Goal: Task Accomplishment & Management: Use online tool/utility

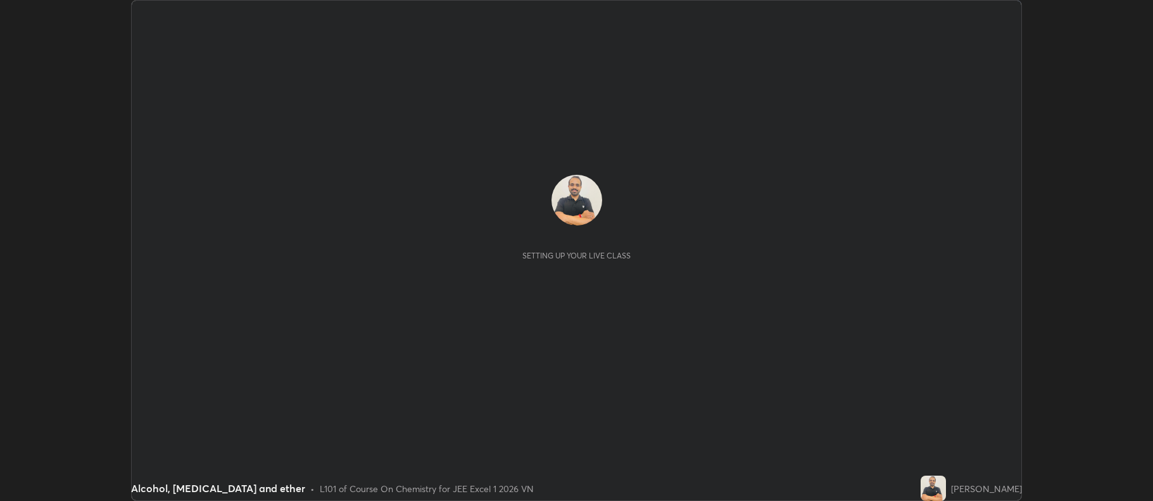
scroll to position [501, 1153]
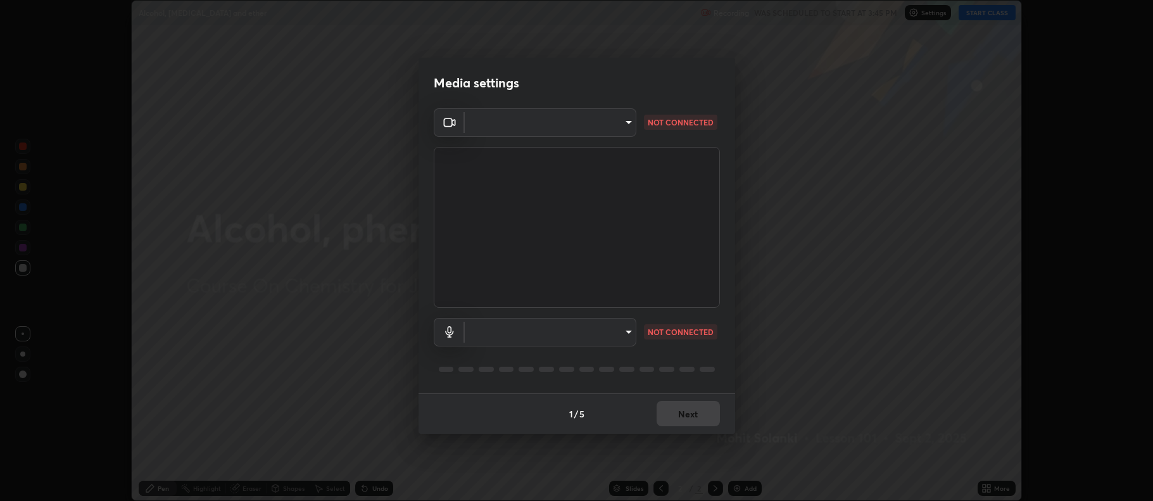
type input "e84c068153cbc71dd7896f51cba9f7fdbf8797fbfc64400bf3186cc868a8d8d1"
type input "default"
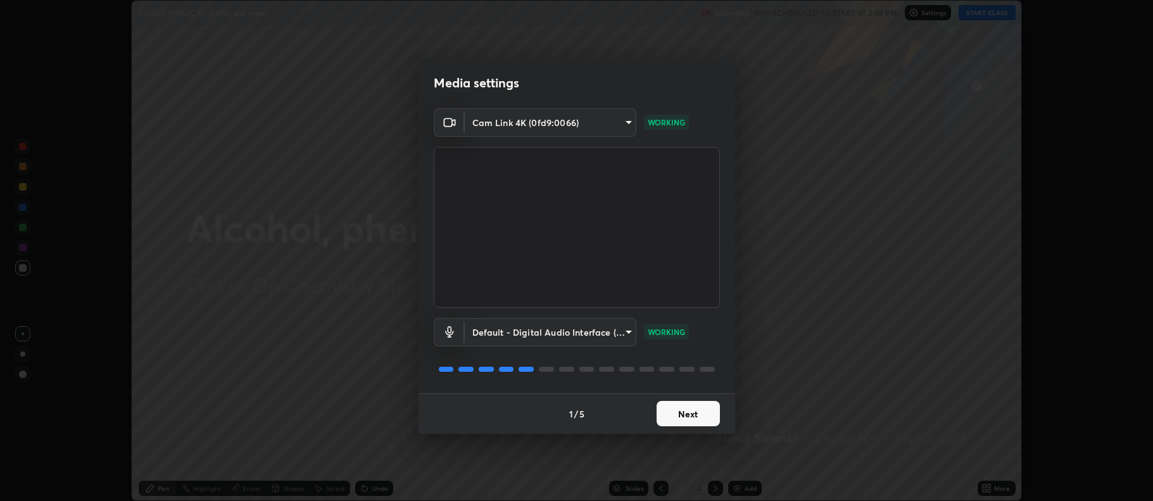
click at [696, 411] on button "Next" at bounding box center [688, 413] width 63 height 25
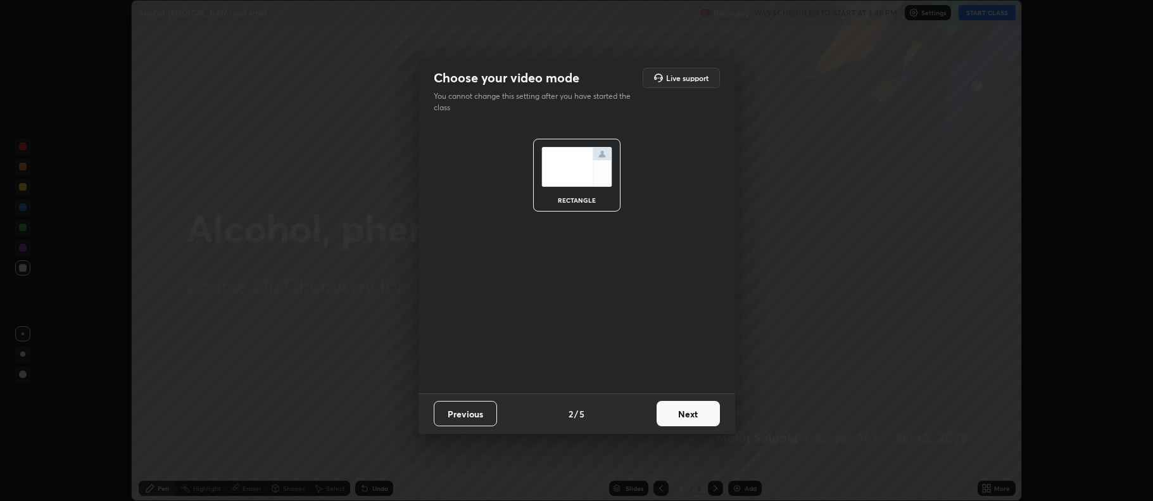
click at [692, 410] on button "Next" at bounding box center [688, 413] width 63 height 25
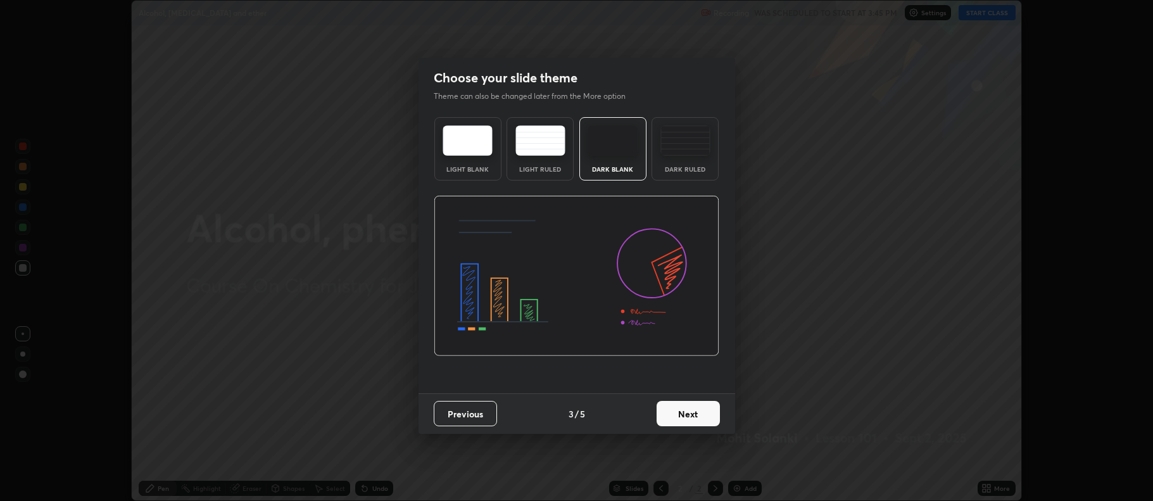
click at [683, 160] on div "Dark Ruled" at bounding box center [685, 148] width 67 height 63
click at [689, 410] on button "Next" at bounding box center [688, 413] width 63 height 25
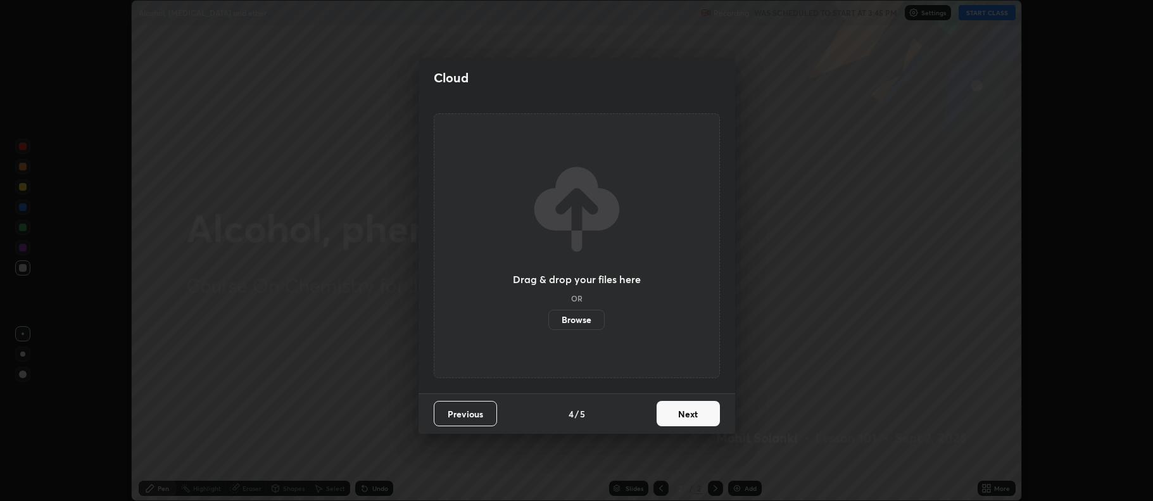
click at [692, 415] on button "Next" at bounding box center [688, 413] width 63 height 25
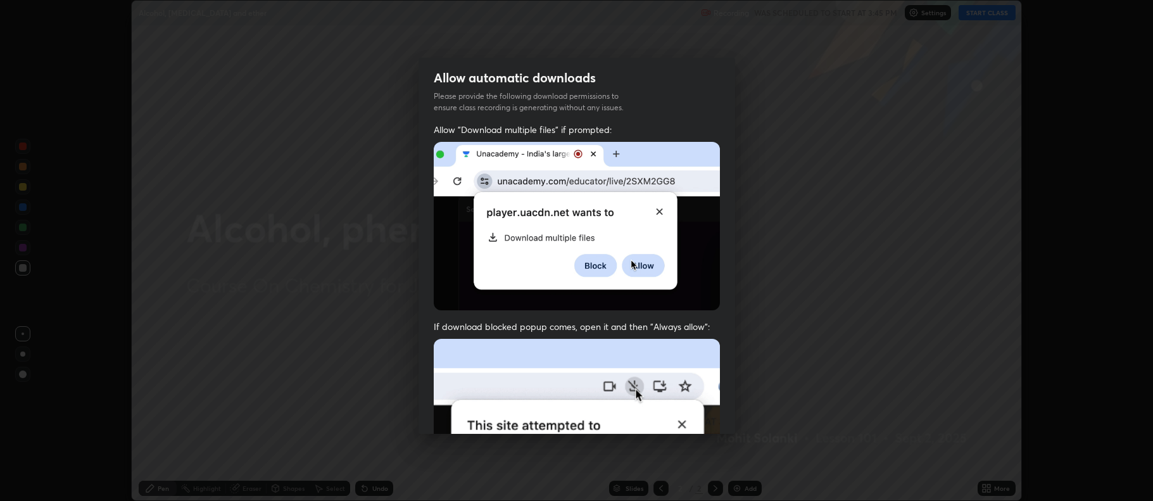
click at [697, 414] on img at bounding box center [577, 477] width 286 height 277
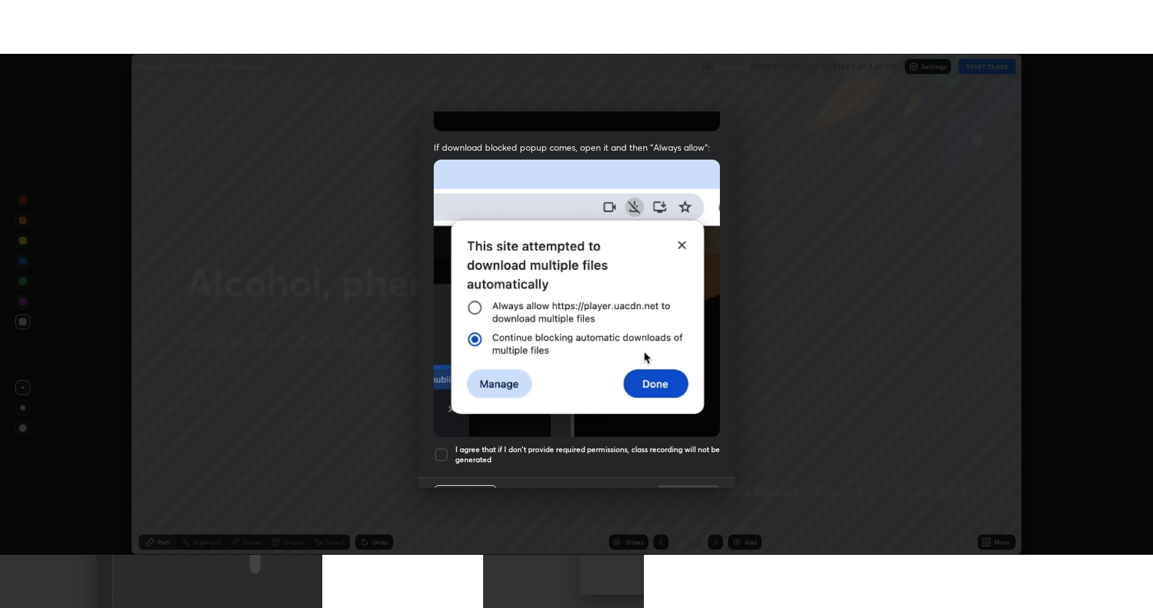
scroll to position [257, 0]
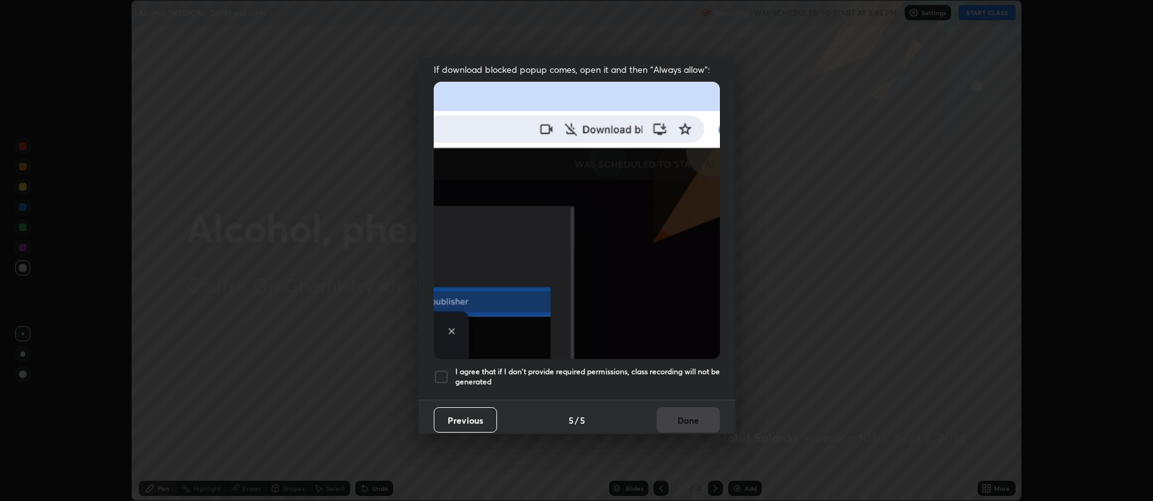
click at [447, 369] on div at bounding box center [441, 376] width 15 height 15
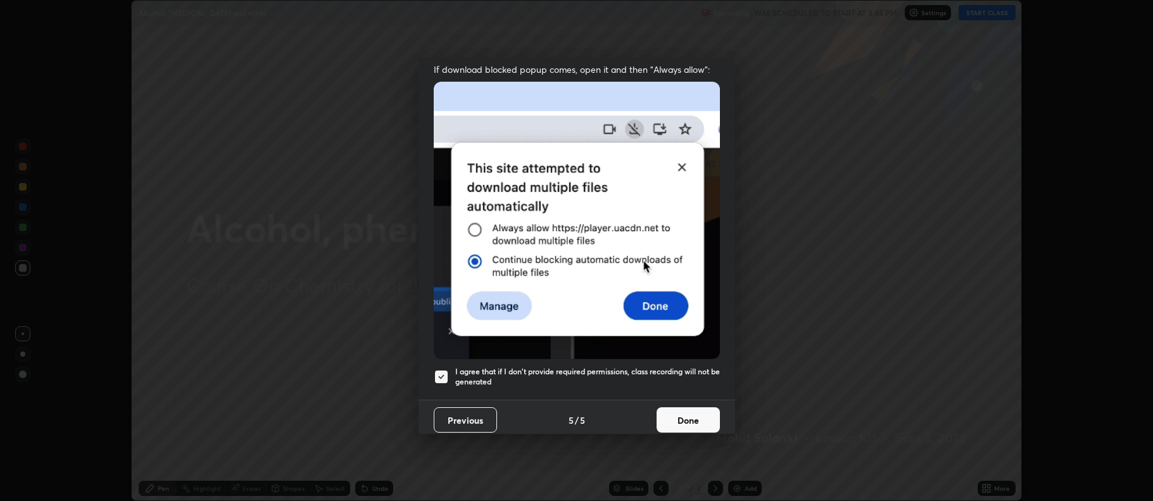
click at [669, 414] on button "Done" at bounding box center [688, 419] width 63 height 25
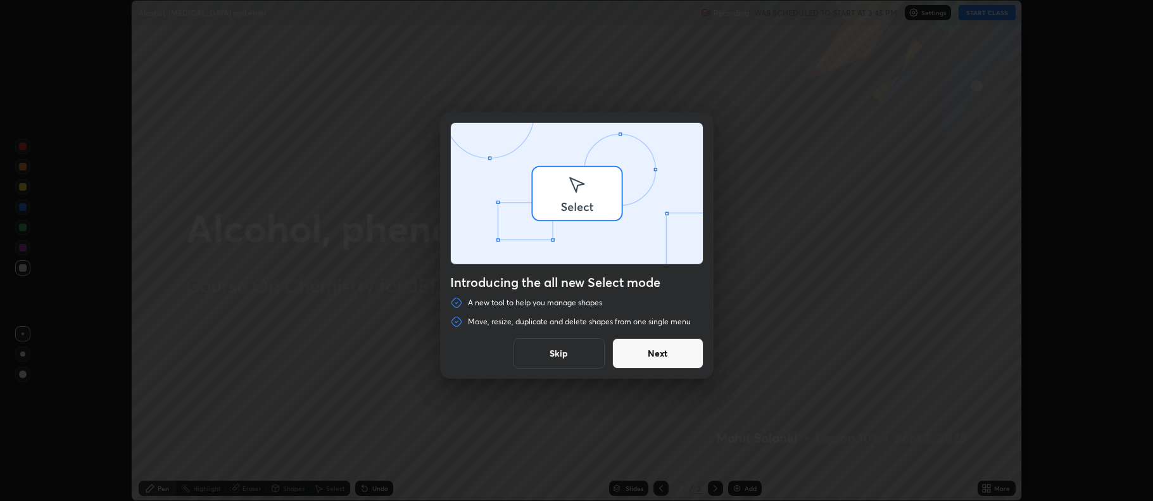
click at [737, 484] on div "Introducing the all new Select mode A new tool to help you manage shapes Move, …" at bounding box center [576, 250] width 1153 height 501
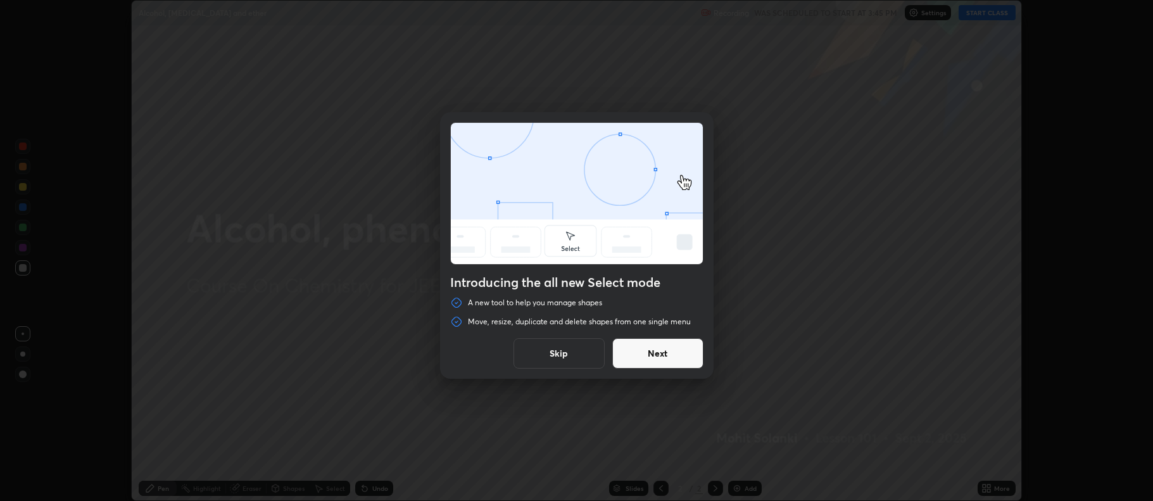
click at [676, 350] on button "Next" at bounding box center [657, 353] width 91 height 30
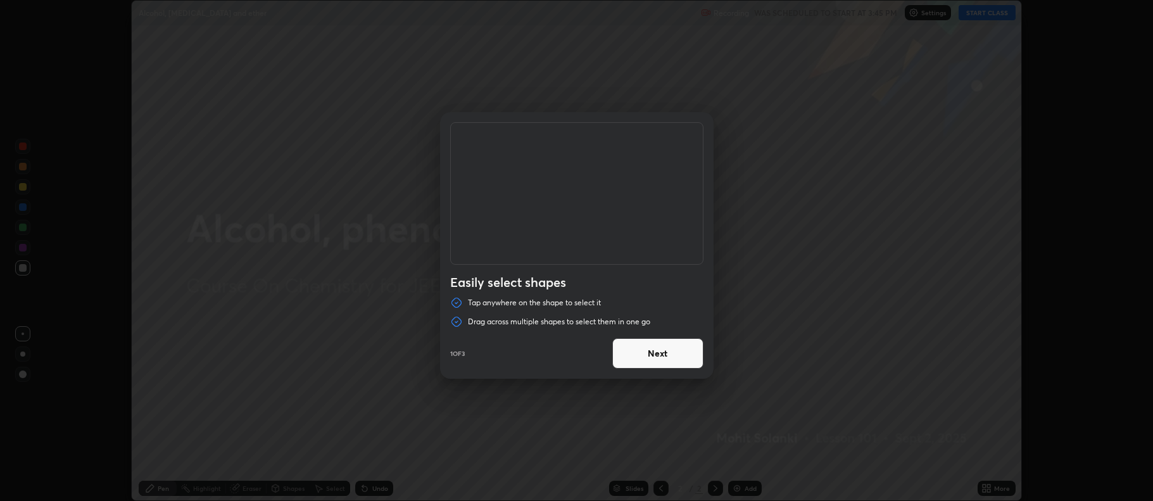
click at [667, 351] on button "Next" at bounding box center [657, 353] width 91 height 30
click at [671, 348] on button "Next" at bounding box center [657, 353] width 91 height 30
click at [671, 351] on button "Done" at bounding box center [657, 353] width 91 height 30
click at [674, 354] on div "Duplicate or delete a shape Duplicate or delete selected shapes quickly by usin…" at bounding box center [576, 250] width 1153 height 501
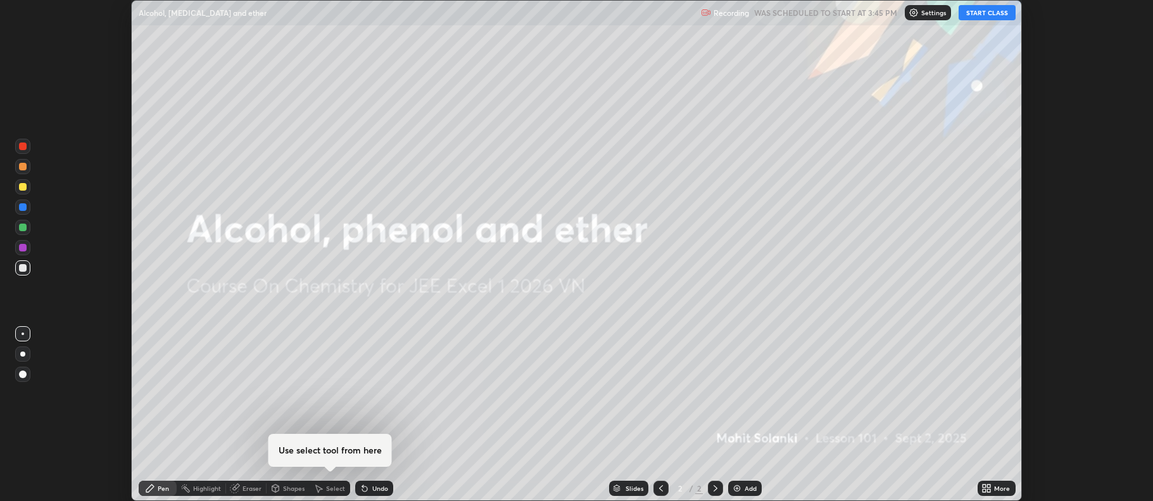
click at [732, 488] on img at bounding box center [737, 488] width 10 height 10
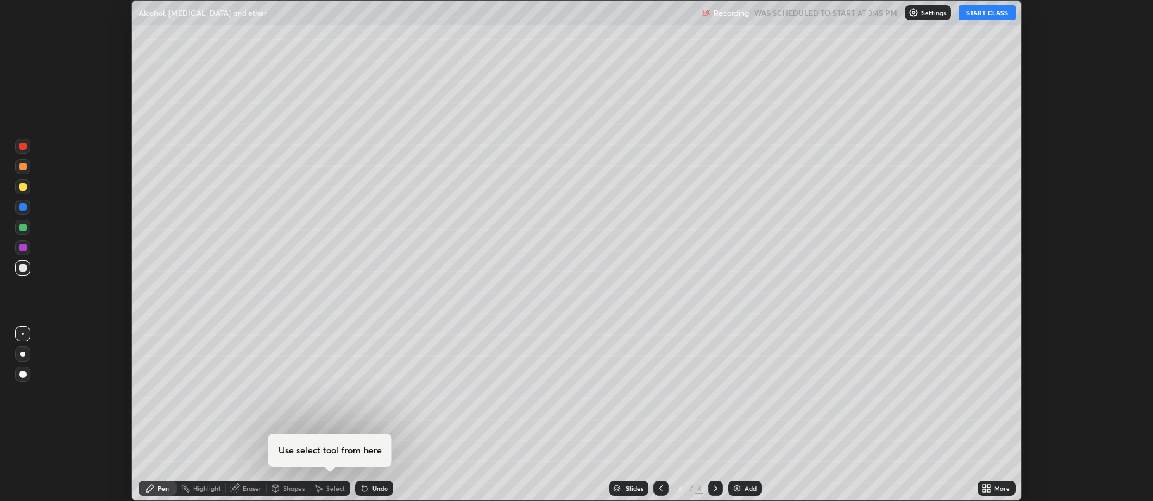
click at [985, 491] on icon at bounding box center [984, 490] width 3 height 3
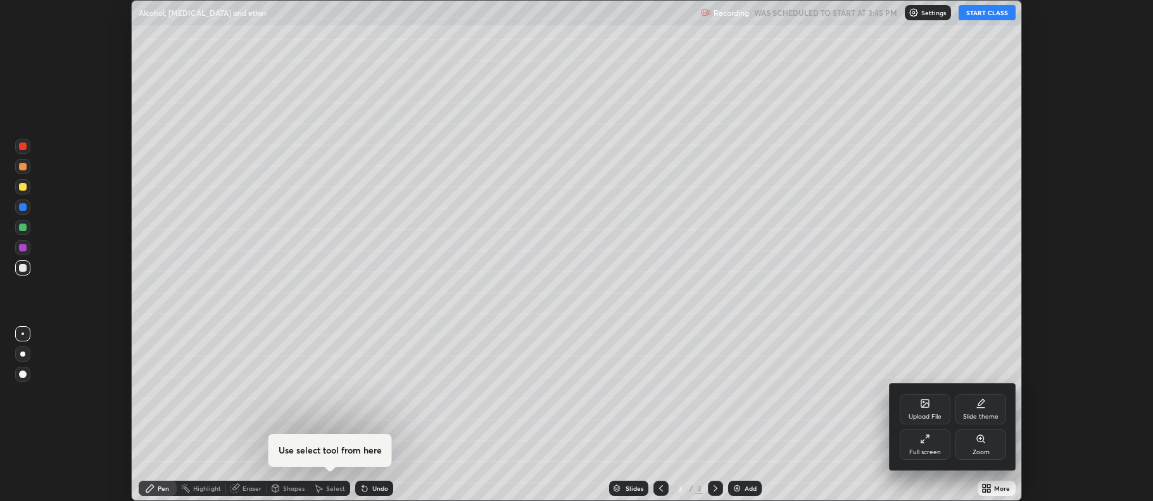
click at [938, 453] on div "Full screen" at bounding box center [925, 452] width 32 height 6
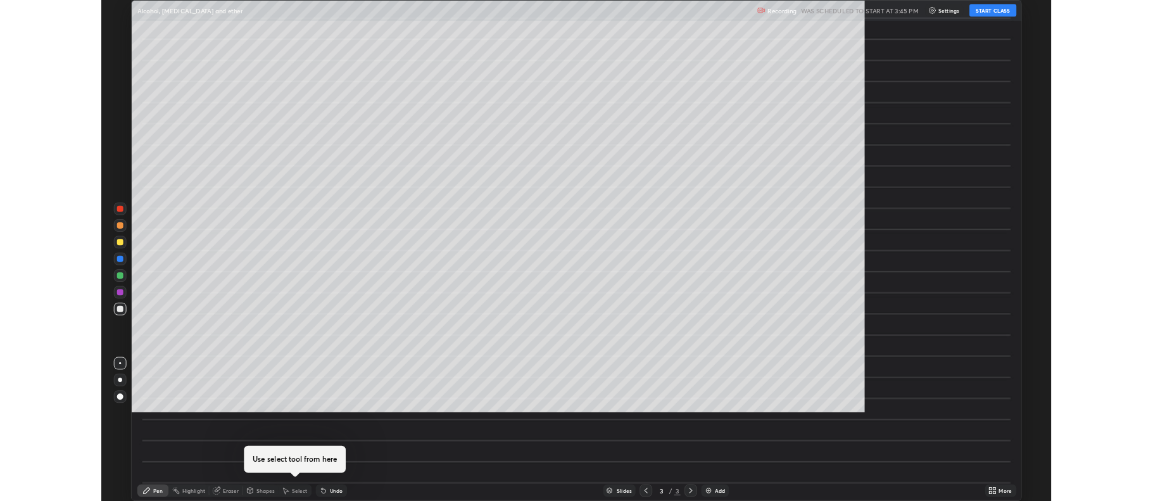
scroll to position [608, 1153]
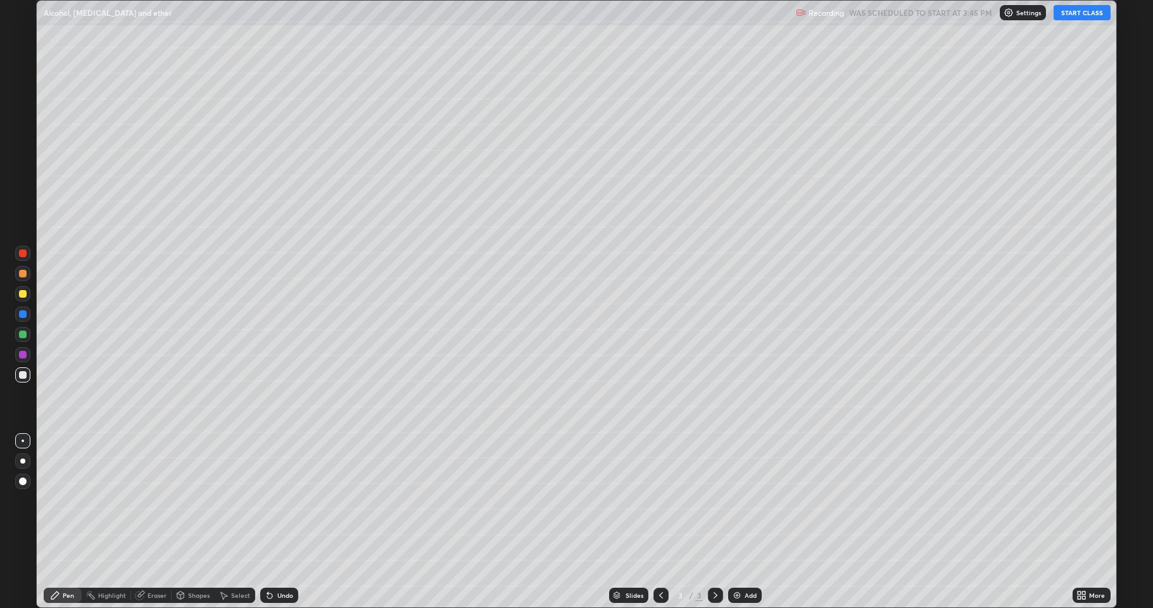
click at [1079, 500] on icon at bounding box center [1079, 593] width 3 height 3
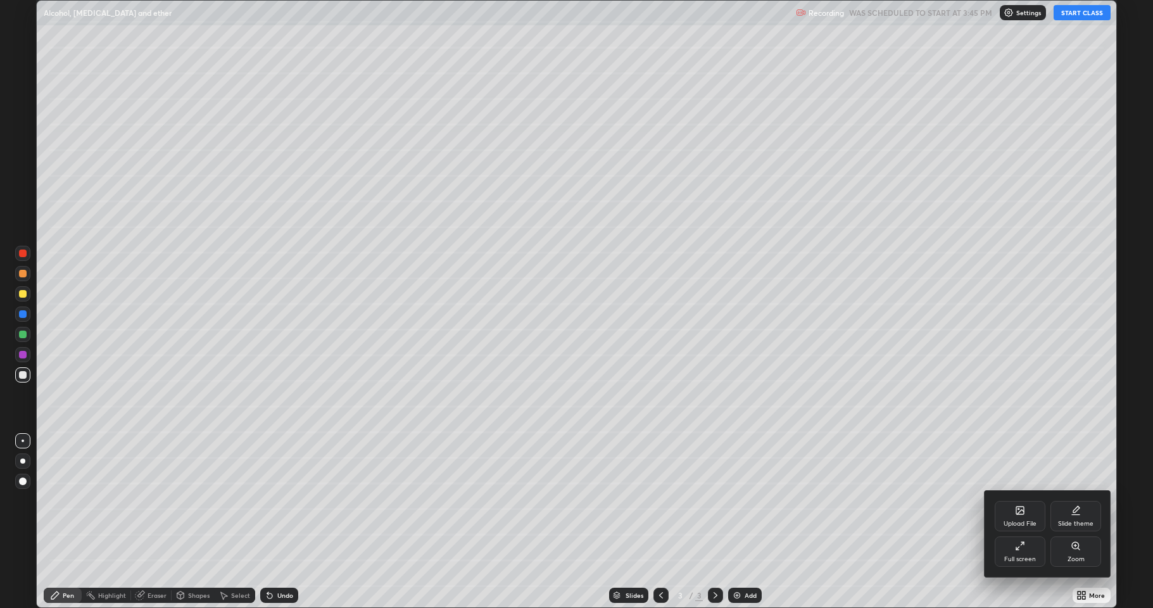
click at [1038, 500] on div "Full screen" at bounding box center [1020, 551] width 51 height 30
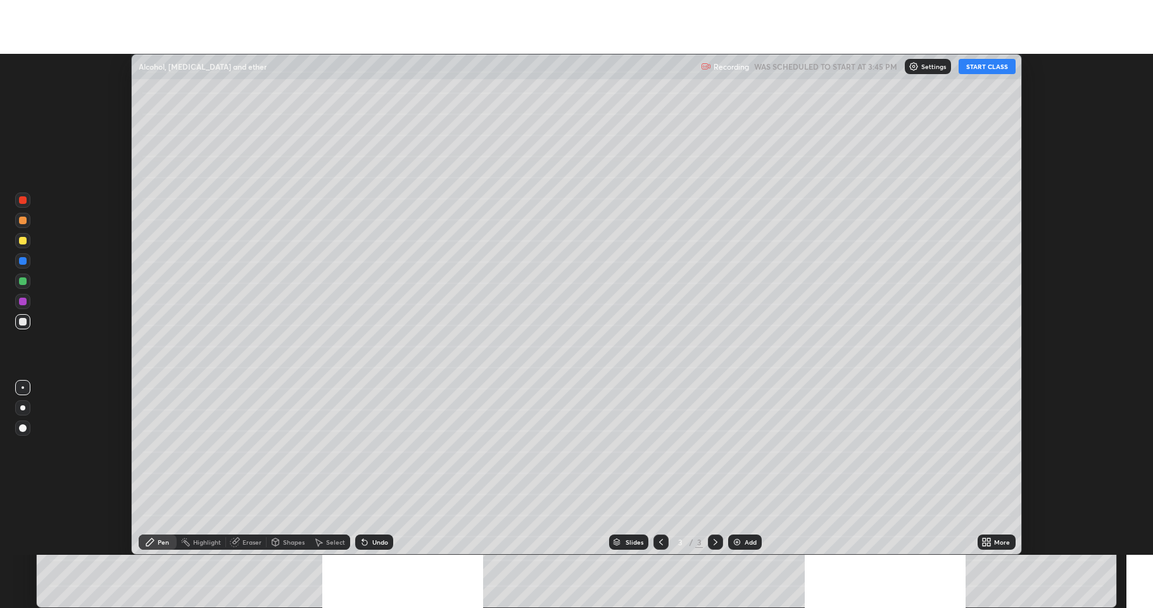
scroll to position [62828, 62176]
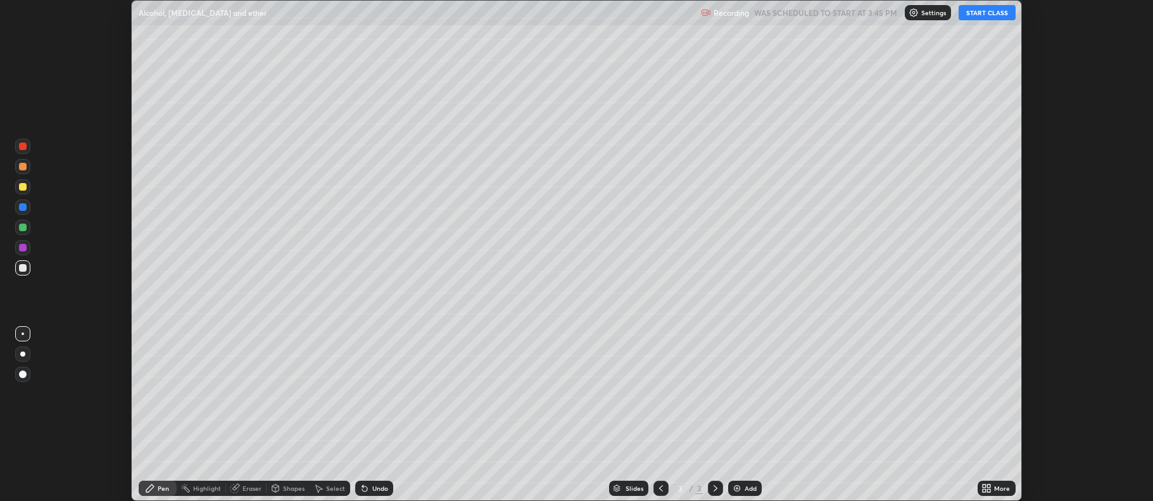
click at [997, 485] on div "More" at bounding box center [1002, 488] width 16 height 6
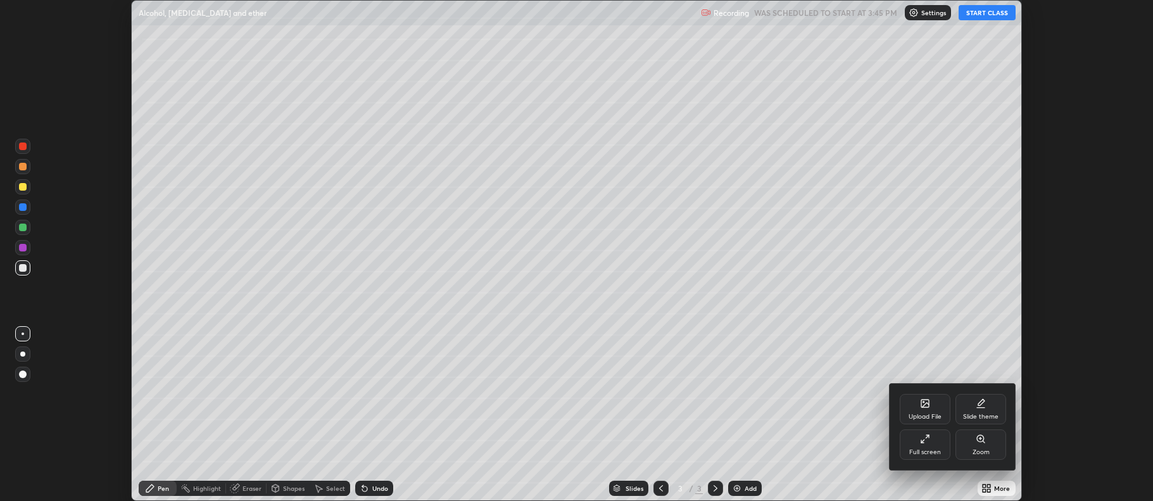
click at [946, 441] on div "Full screen" at bounding box center [925, 444] width 51 height 30
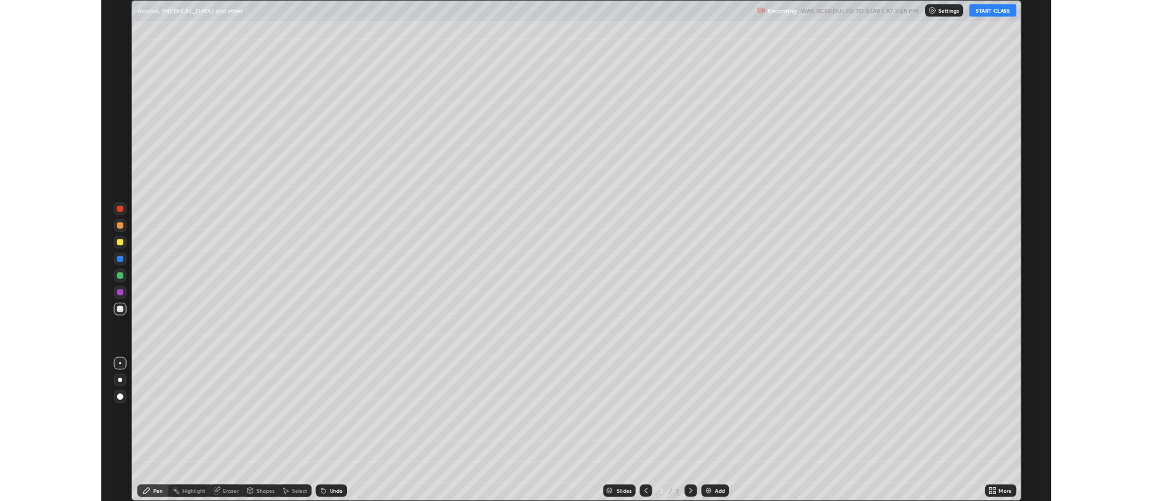
scroll to position [608, 1153]
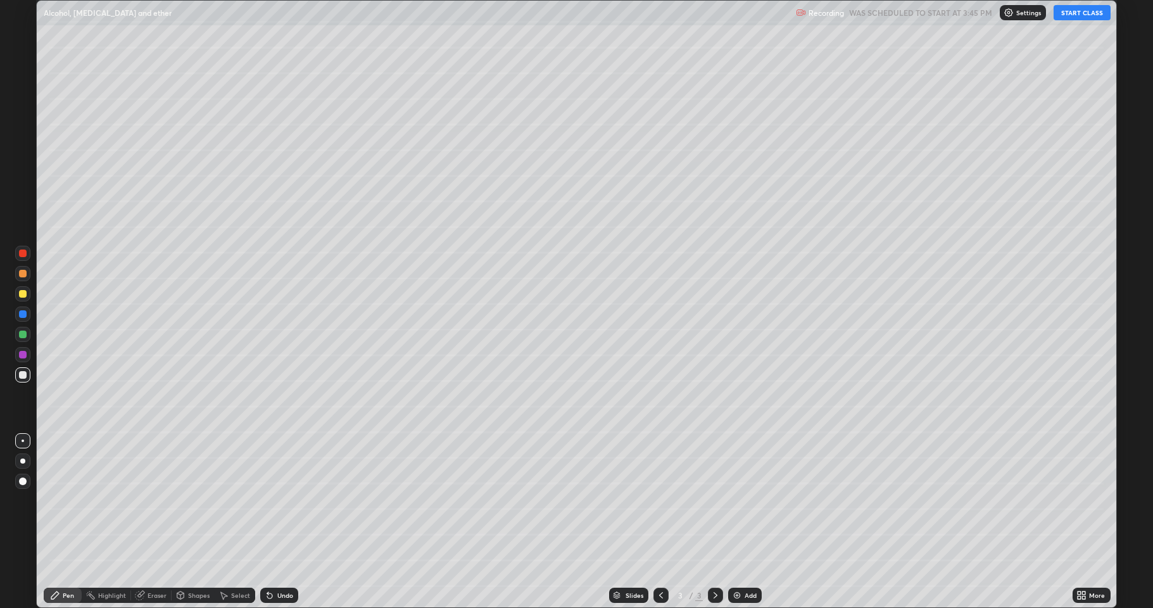
click at [1082, 11] on button "START CLASS" at bounding box center [1082, 12] width 57 height 15
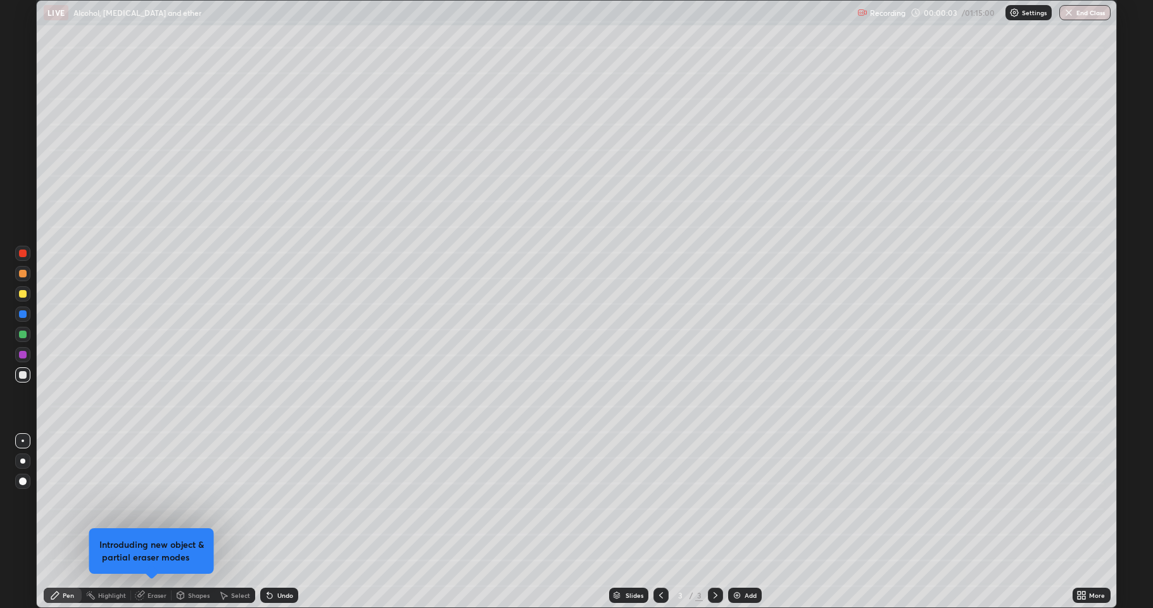
click at [22, 299] on div at bounding box center [22, 293] width 15 height 15
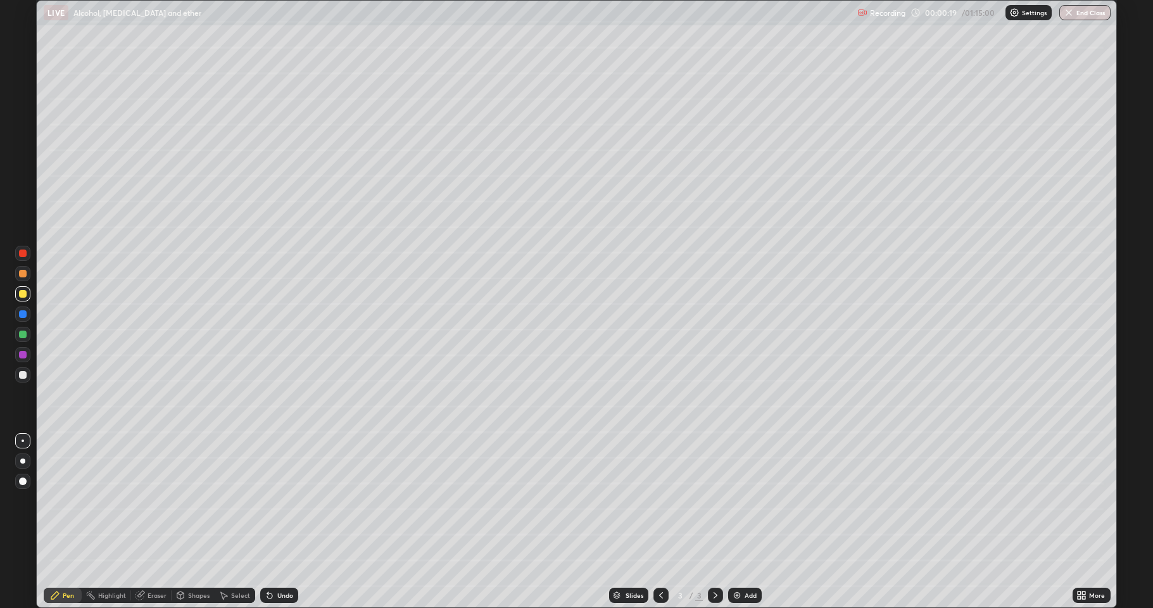
click at [199, 500] on div "Shapes" at bounding box center [199, 595] width 22 height 6
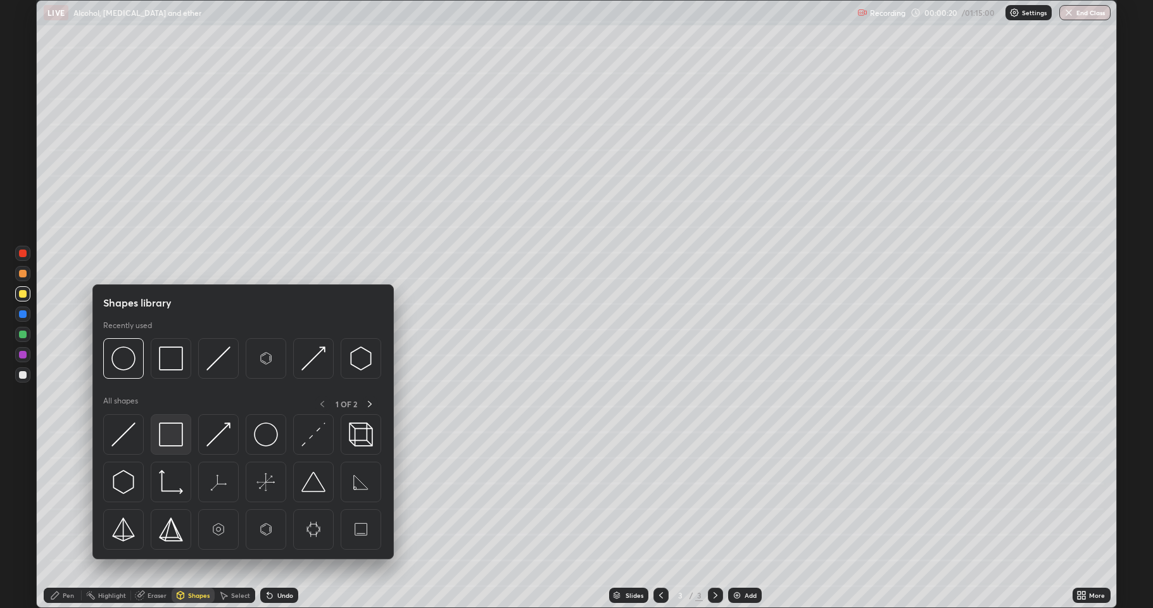
click at [174, 436] on img at bounding box center [171, 434] width 24 height 24
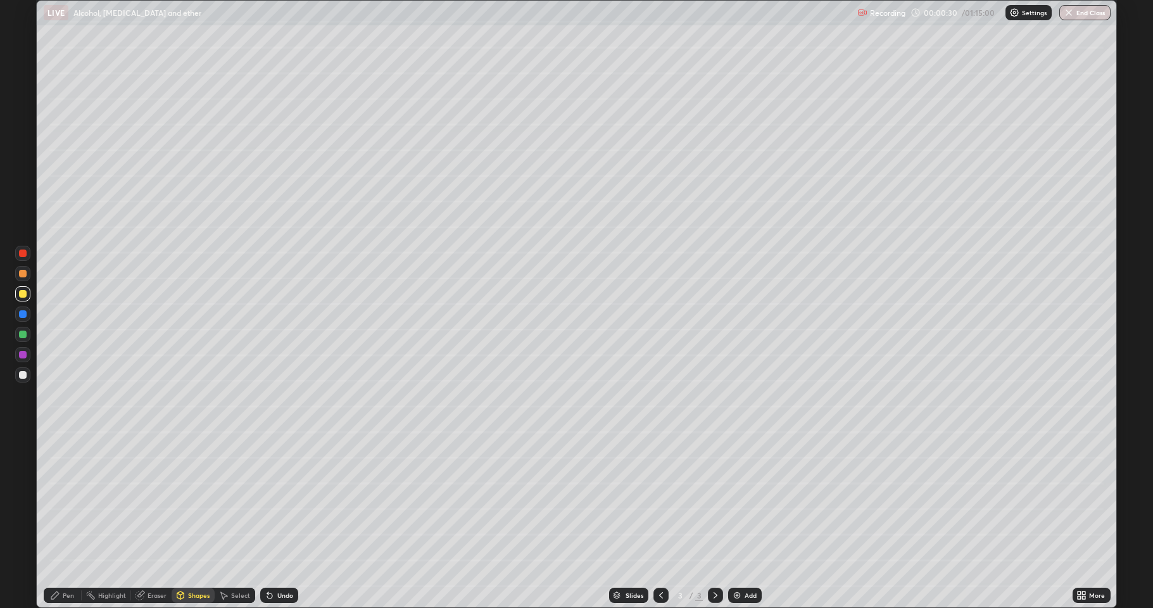
click at [21, 376] on div at bounding box center [23, 375] width 8 height 8
click at [269, 500] on icon at bounding box center [270, 595] width 10 height 10
click at [70, 500] on div "Pen" at bounding box center [68, 595] width 11 height 6
click at [23, 292] on div at bounding box center [23, 294] width 8 height 8
click at [23, 336] on div at bounding box center [23, 335] width 8 height 8
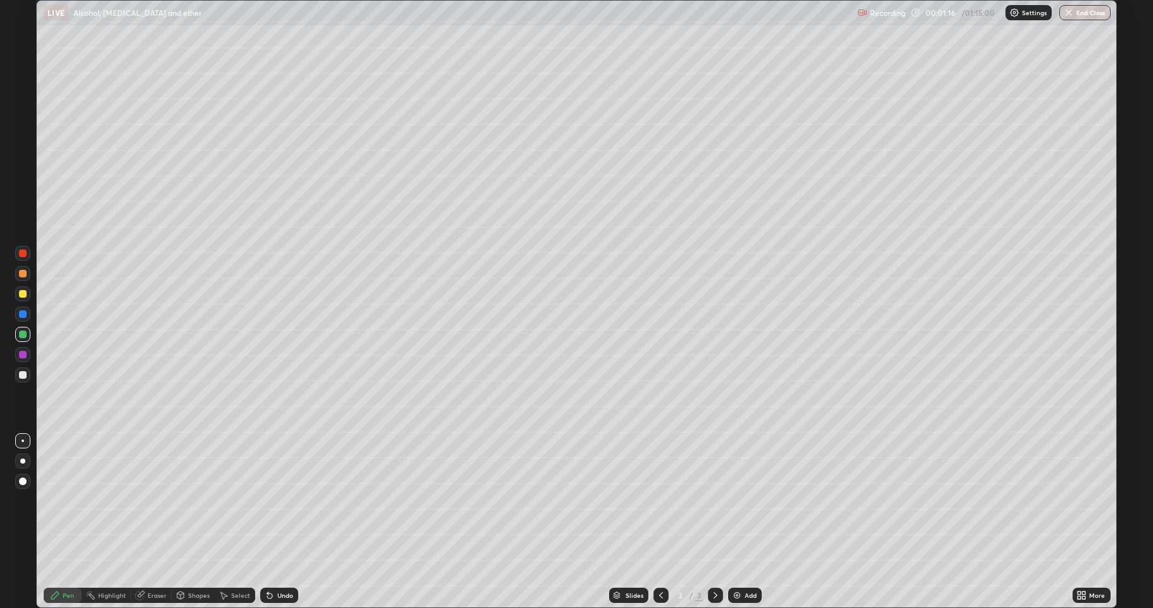
click at [22, 296] on div at bounding box center [23, 294] width 8 height 8
click at [26, 375] on div at bounding box center [23, 375] width 8 height 8
click at [199, 500] on div "Shapes" at bounding box center [199, 595] width 22 height 6
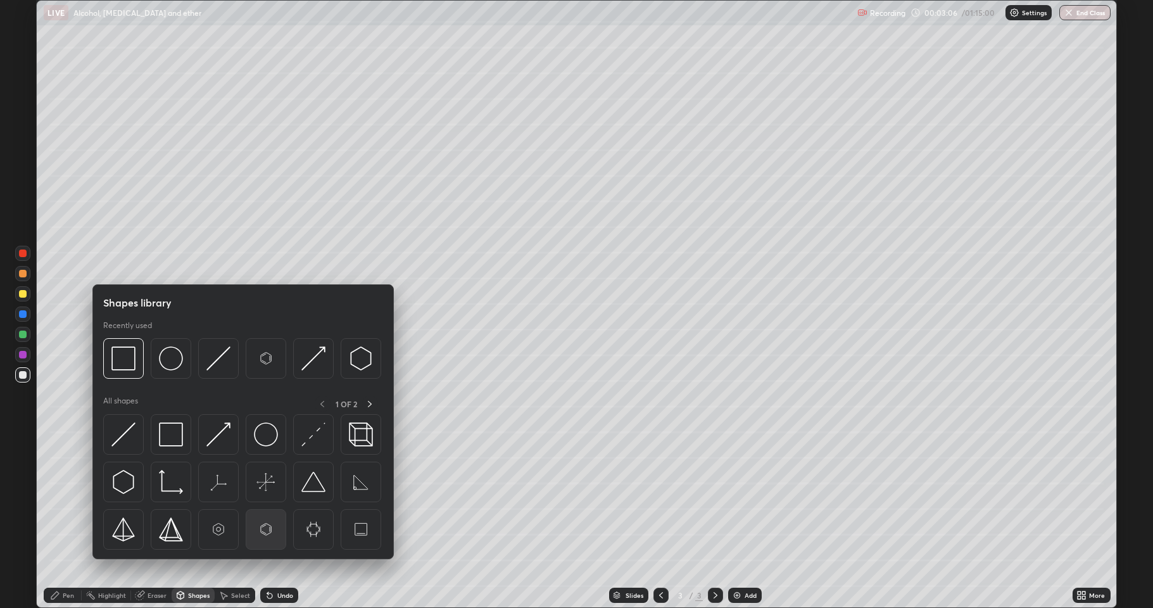
click at [266, 500] on img at bounding box center [266, 529] width 24 height 24
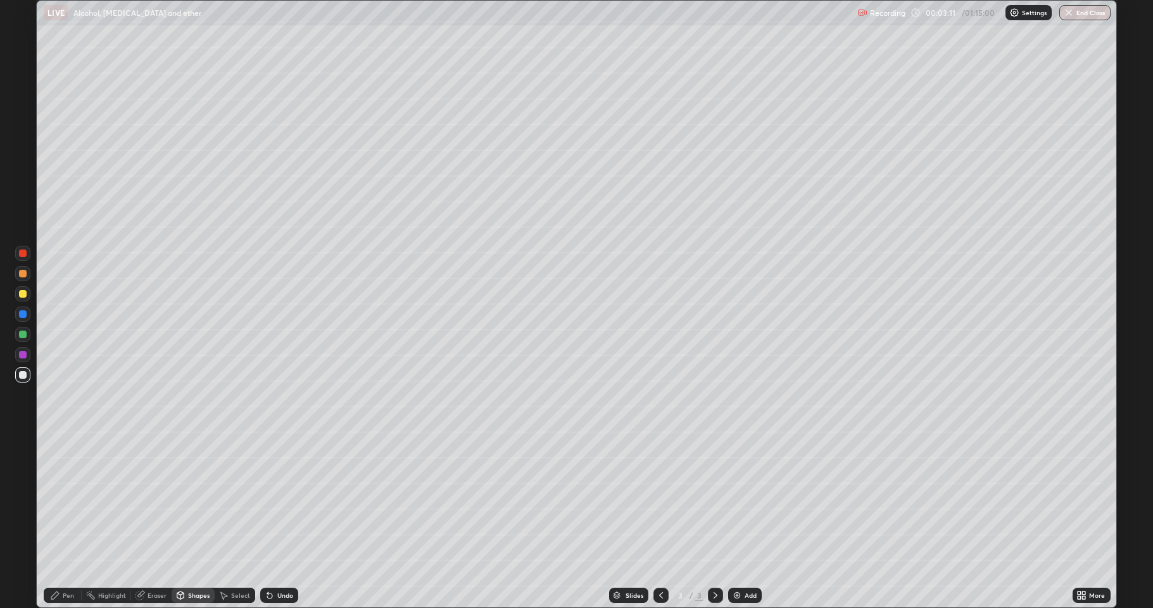
click at [66, 500] on div "Pen" at bounding box center [63, 595] width 38 height 15
click at [23, 300] on div at bounding box center [22, 293] width 15 height 15
click at [22, 336] on div at bounding box center [23, 335] width 8 height 8
click at [23, 375] on div at bounding box center [23, 375] width 8 height 8
click at [269, 500] on icon at bounding box center [269, 595] width 5 height 5
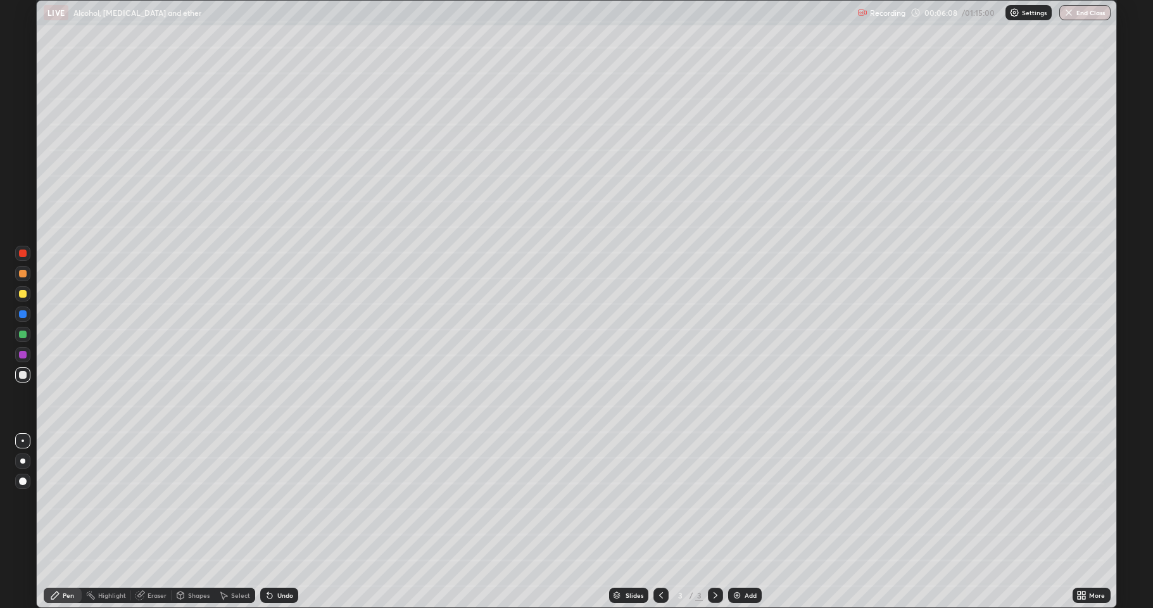
click at [270, 500] on icon at bounding box center [270, 595] width 10 height 10
click at [268, 500] on icon at bounding box center [269, 595] width 5 height 5
click at [269, 500] on icon at bounding box center [269, 595] width 5 height 5
click at [23, 339] on div at bounding box center [22, 334] width 15 height 15
click at [717, 500] on icon at bounding box center [716, 595] width 10 height 10
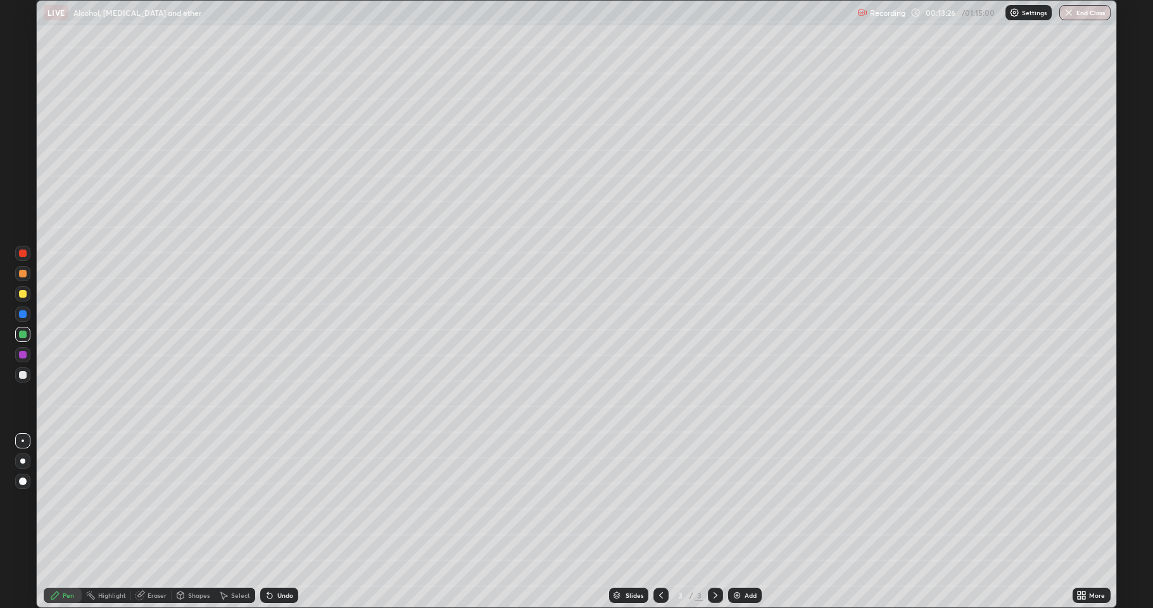
click at [732, 500] on img at bounding box center [737, 595] width 10 height 10
click at [23, 375] on div at bounding box center [23, 375] width 8 height 8
click at [25, 296] on div at bounding box center [23, 294] width 8 height 8
click at [23, 376] on div at bounding box center [23, 375] width 8 height 8
click at [23, 336] on div at bounding box center [23, 335] width 8 height 8
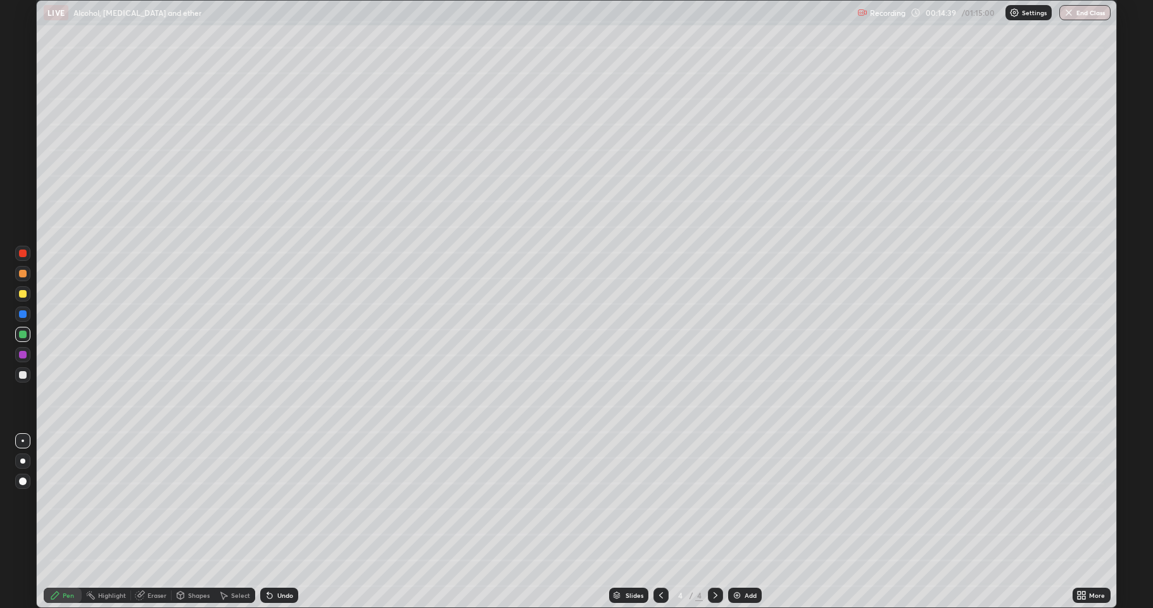
click at [22, 357] on div at bounding box center [23, 355] width 8 height 8
click at [23, 296] on div at bounding box center [23, 294] width 8 height 8
click at [20, 335] on div at bounding box center [23, 335] width 8 height 8
click at [22, 296] on div at bounding box center [23, 294] width 8 height 8
click at [22, 376] on div at bounding box center [23, 375] width 8 height 8
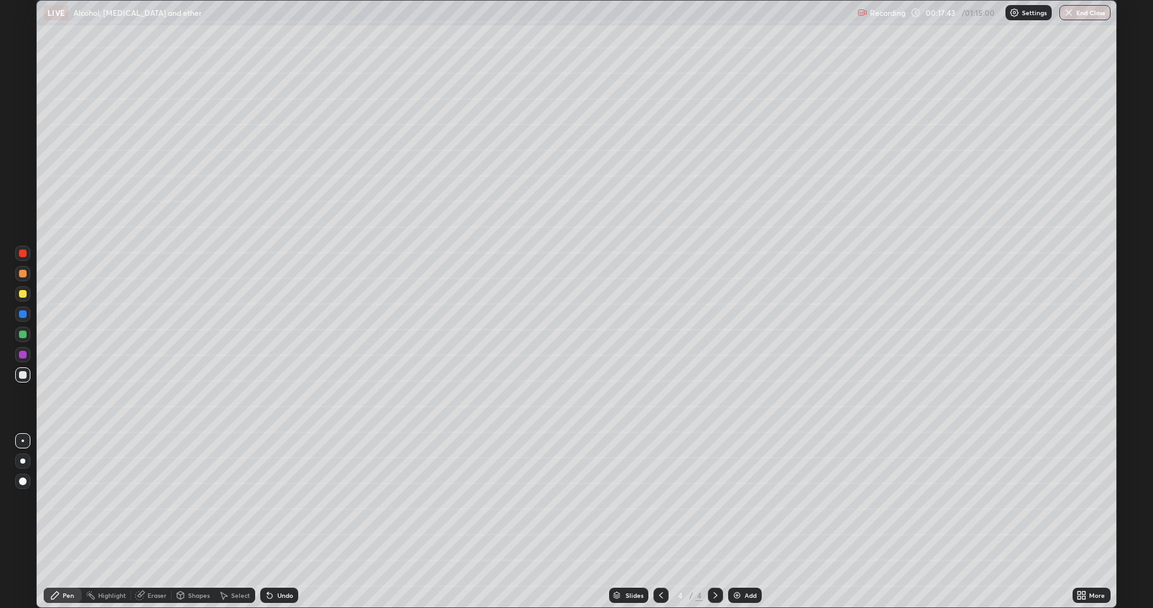
click at [22, 339] on div at bounding box center [22, 334] width 15 height 15
click at [20, 299] on div at bounding box center [22, 293] width 15 height 15
click at [715, 500] on icon at bounding box center [716, 595] width 4 height 6
click at [735, 500] on img at bounding box center [737, 595] width 10 height 10
click at [22, 377] on div at bounding box center [23, 375] width 8 height 8
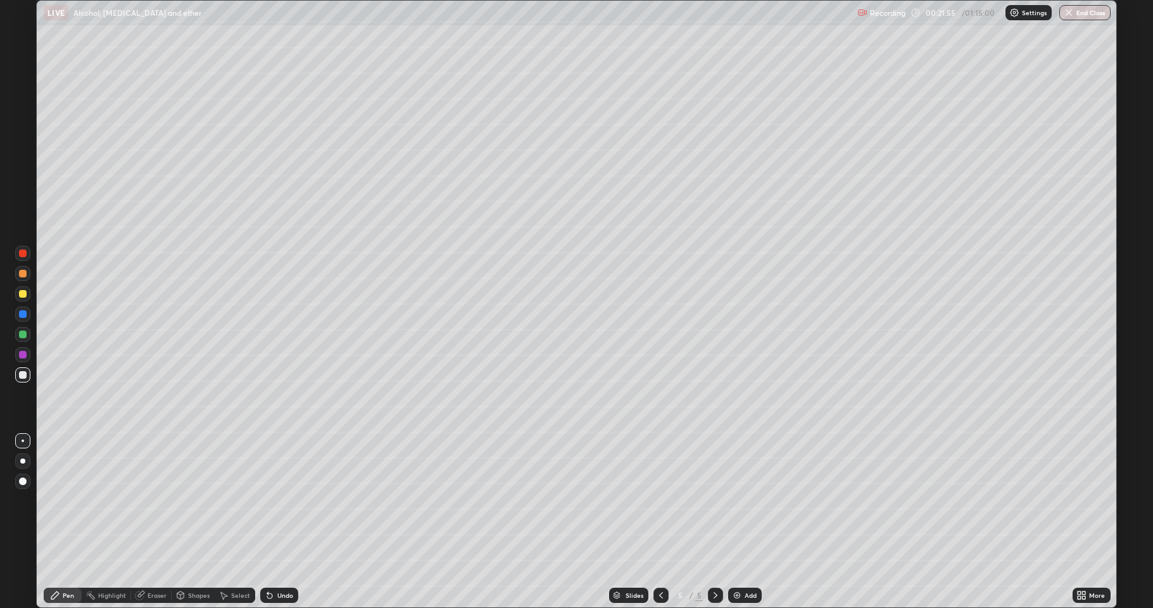
click at [23, 293] on div at bounding box center [23, 294] width 8 height 8
click at [23, 338] on div at bounding box center [23, 335] width 8 height 8
click at [23, 376] on div at bounding box center [23, 375] width 8 height 8
click at [273, 500] on div "Undo" at bounding box center [279, 595] width 38 height 15
click at [275, 500] on div "Undo" at bounding box center [279, 595] width 38 height 15
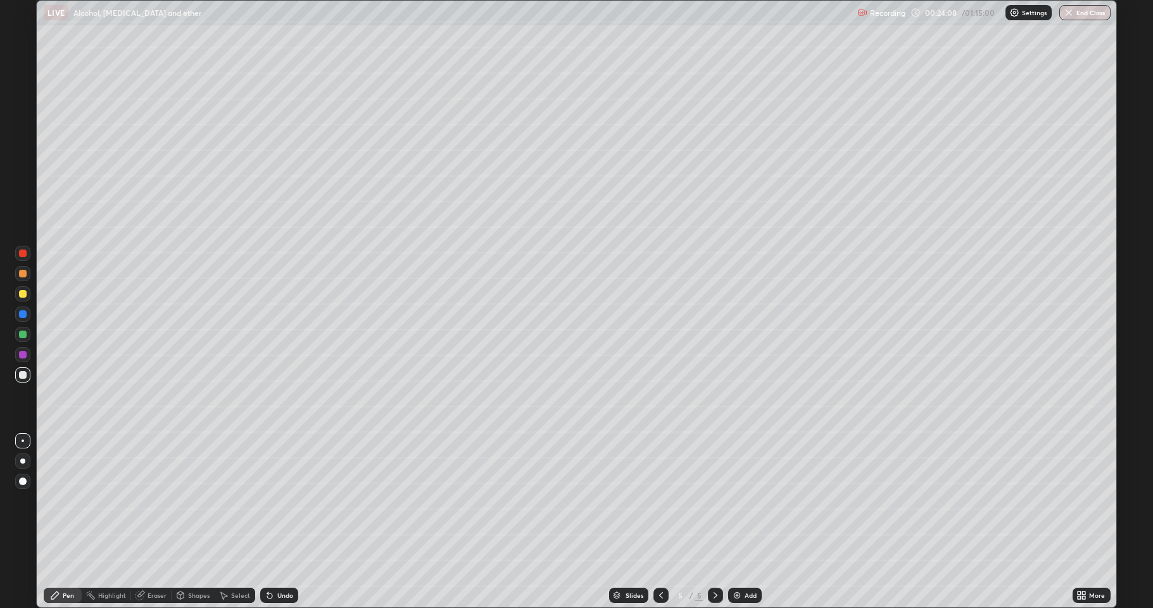
click at [153, 500] on div "Eraser" at bounding box center [157, 595] width 19 height 6
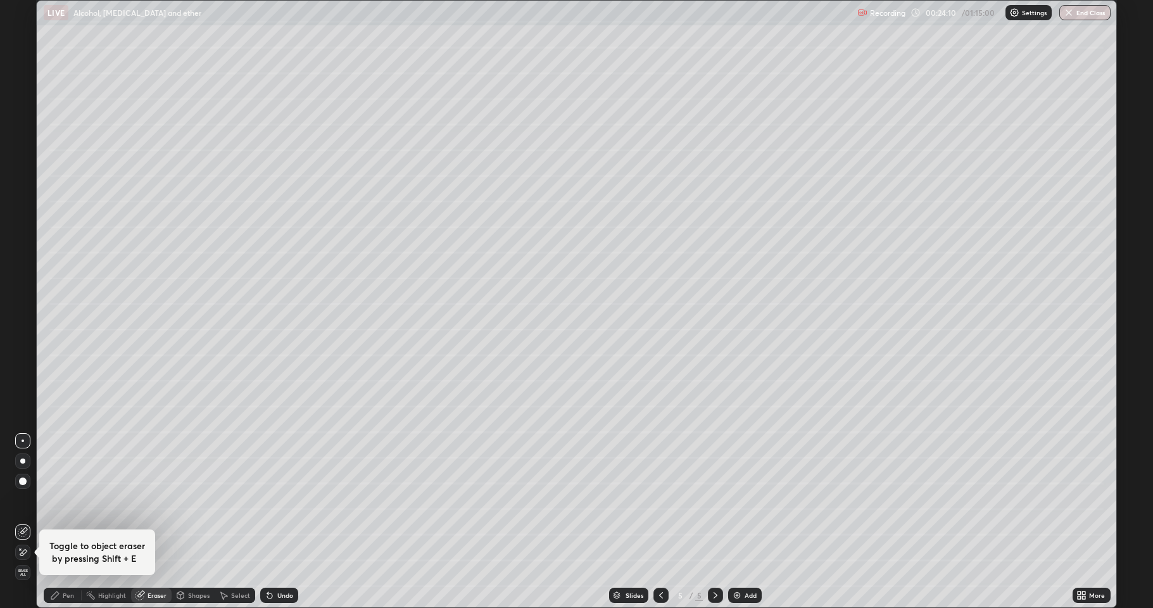
click at [56, 500] on icon at bounding box center [55, 596] width 8 height 8
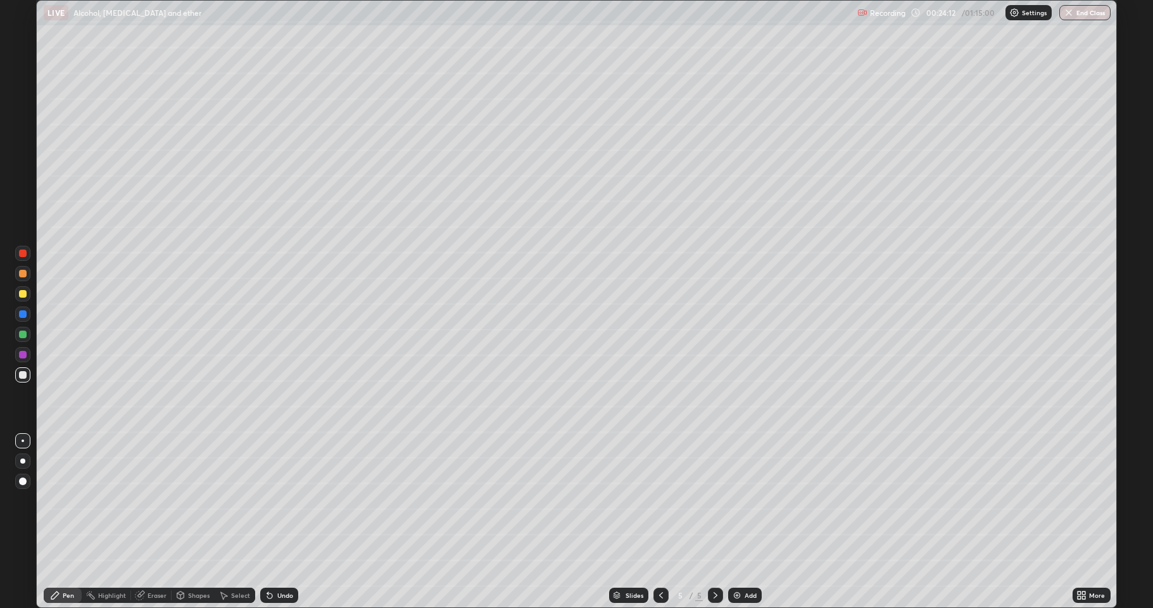
click at [23, 298] on div at bounding box center [22, 293] width 15 height 15
click at [154, 500] on div "Eraser" at bounding box center [151, 595] width 41 height 15
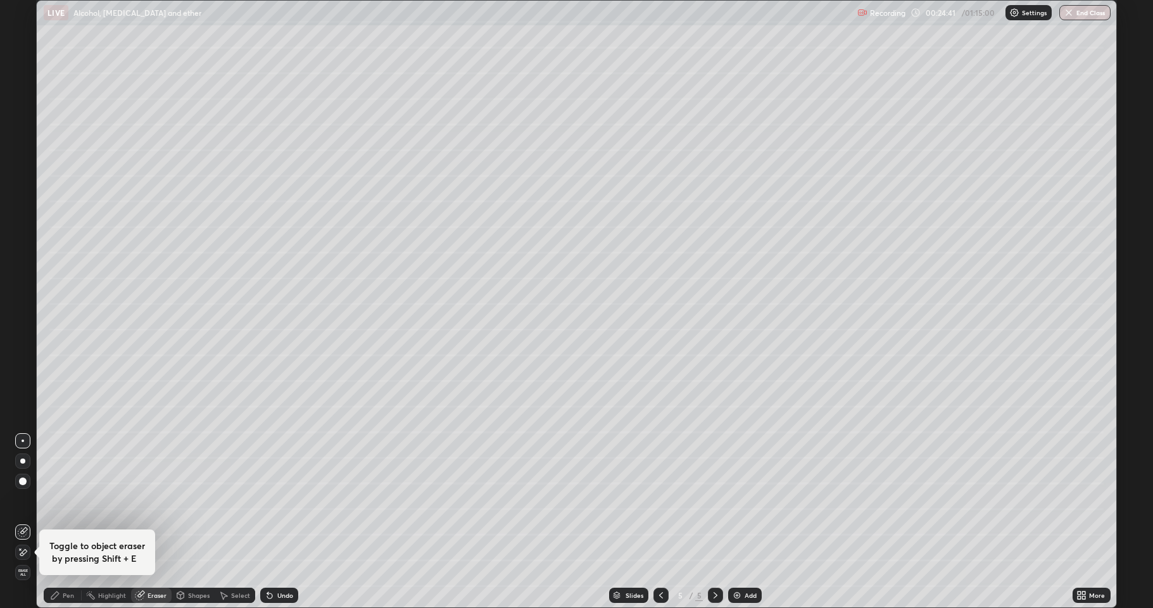
click at [65, 500] on div "Pen" at bounding box center [63, 595] width 38 height 25
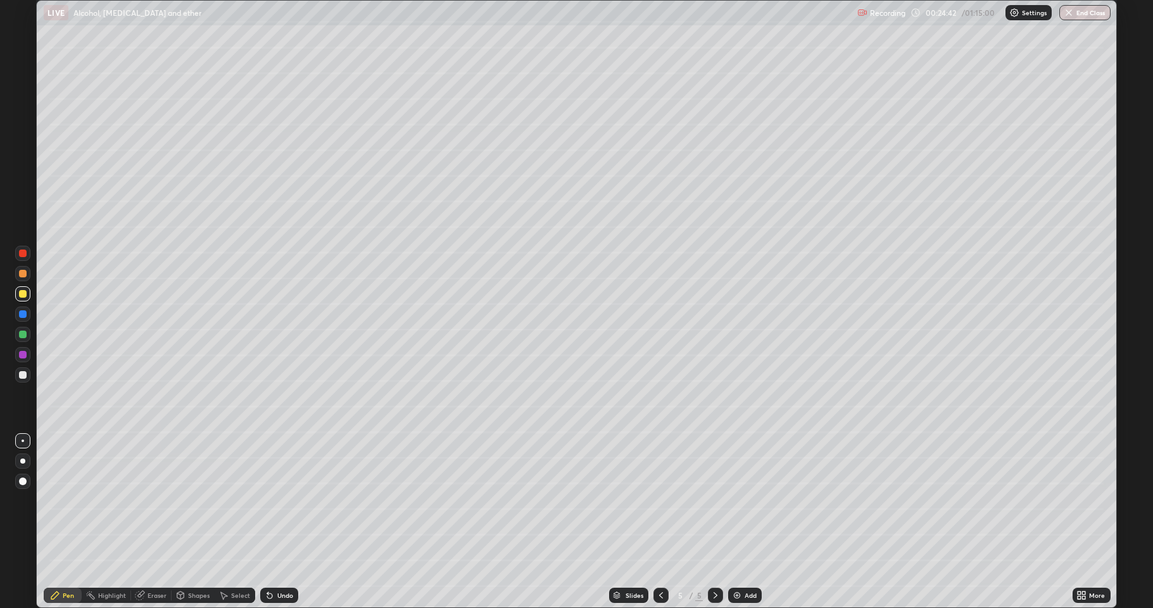
click at [20, 335] on div at bounding box center [23, 335] width 8 height 8
click at [22, 374] on div at bounding box center [23, 375] width 8 height 8
click at [18, 338] on div at bounding box center [22, 334] width 15 height 15
click at [23, 339] on div at bounding box center [22, 334] width 15 height 15
click at [733, 500] on img at bounding box center [737, 595] width 10 height 10
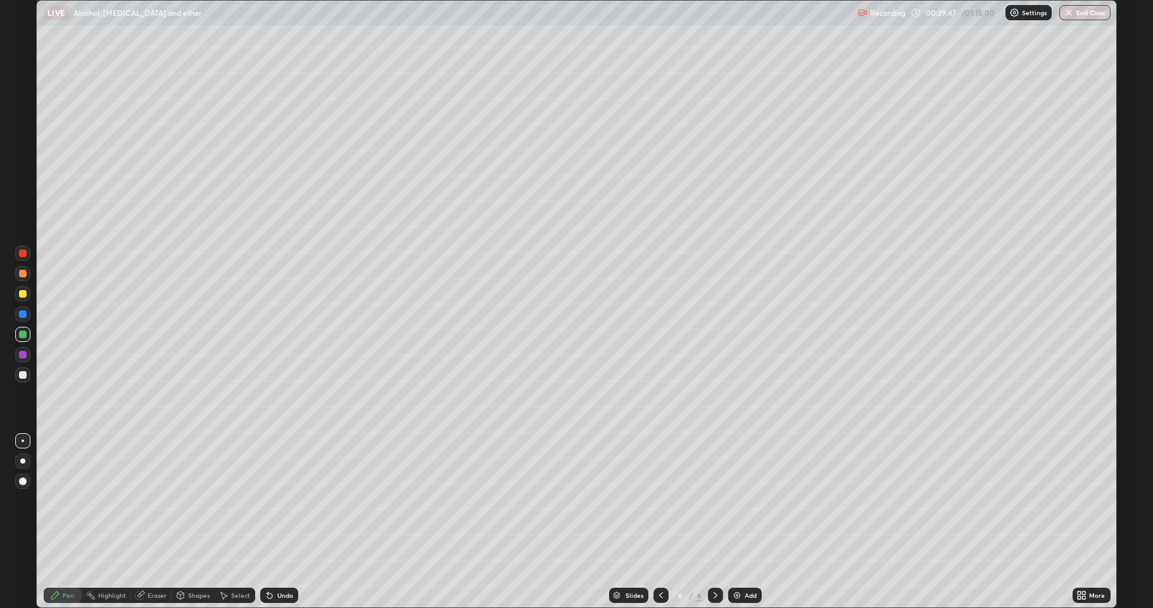
click at [23, 379] on div at bounding box center [22, 374] width 15 height 15
click at [274, 500] on div "Undo" at bounding box center [279, 595] width 38 height 15
click at [291, 500] on div "Undo" at bounding box center [285, 595] width 16 height 6
click at [290, 500] on div "Undo" at bounding box center [279, 595] width 38 height 15
click at [23, 294] on div at bounding box center [23, 294] width 8 height 8
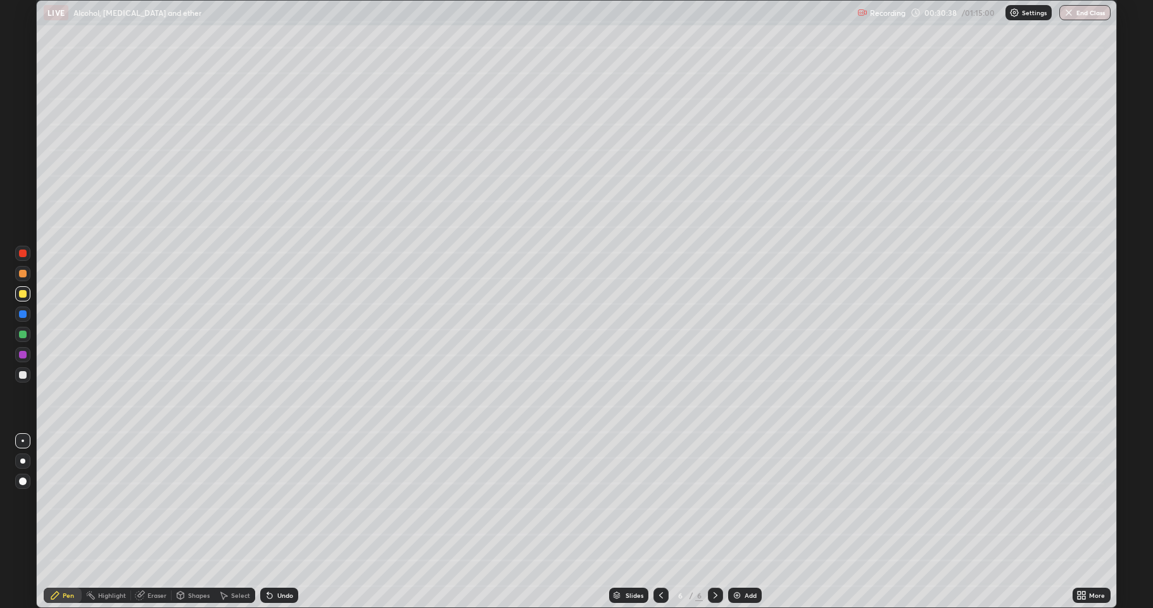
click at [190, 500] on div "Shapes" at bounding box center [199, 595] width 22 height 6
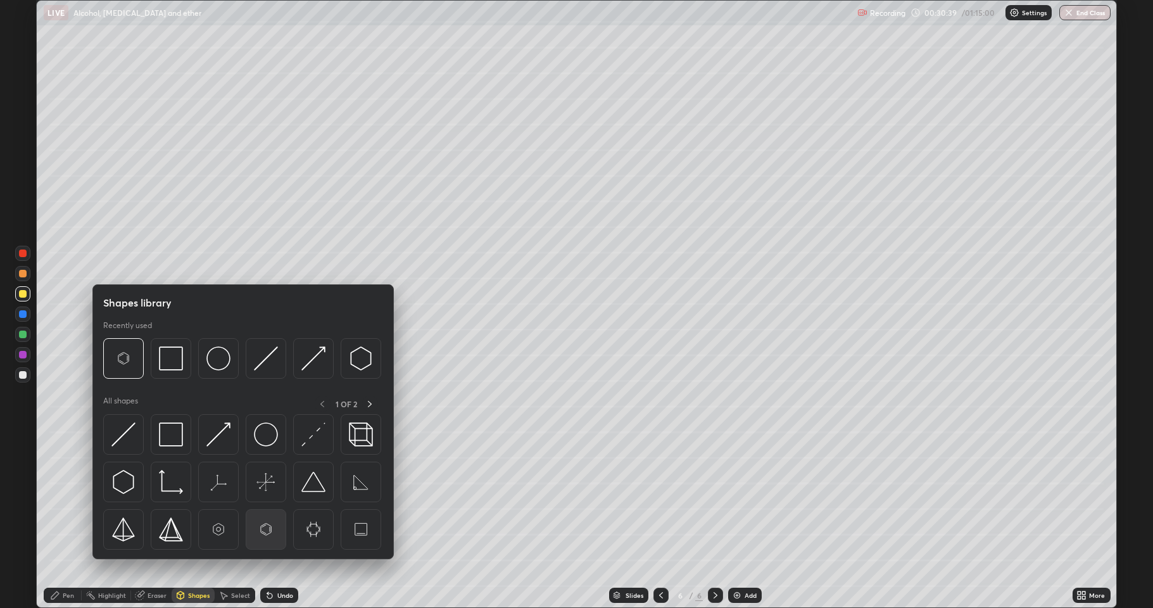
click at [261, 500] on img at bounding box center [266, 529] width 24 height 24
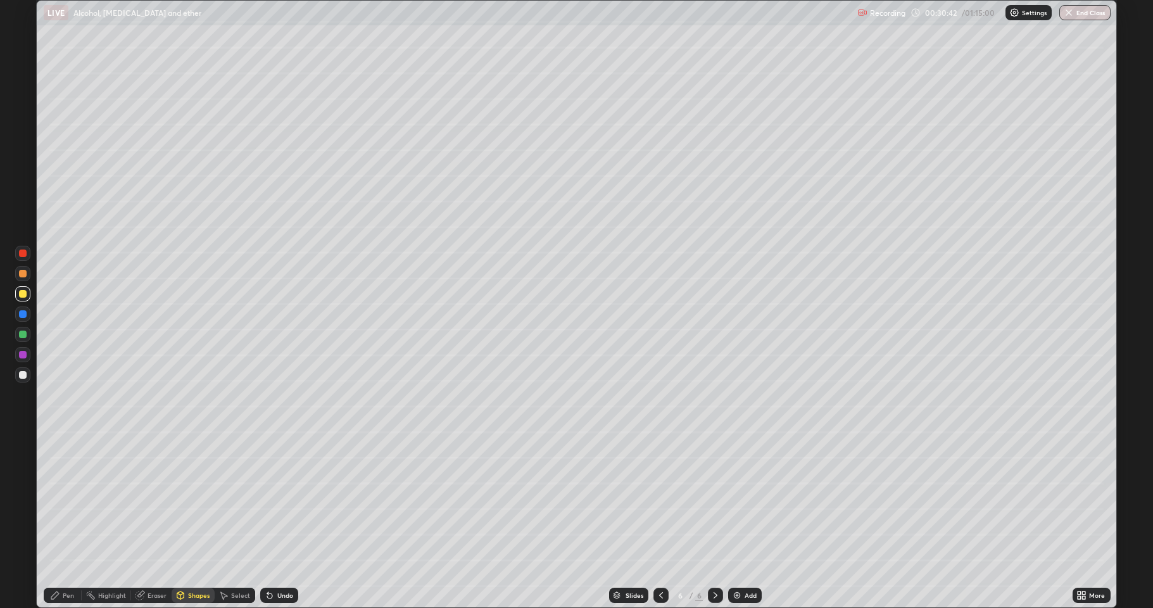
click at [232, 500] on div "Select" at bounding box center [240, 595] width 19 height 6
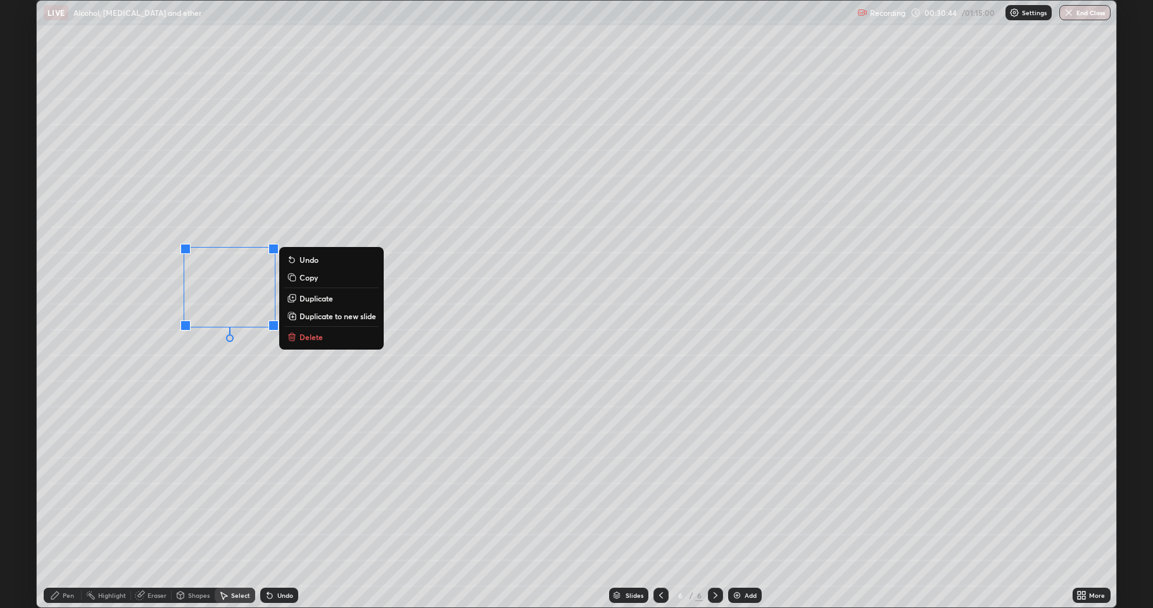
click at [324, 302] on p "Duplicate" at bounding box center [317, 298] width 34 height 10
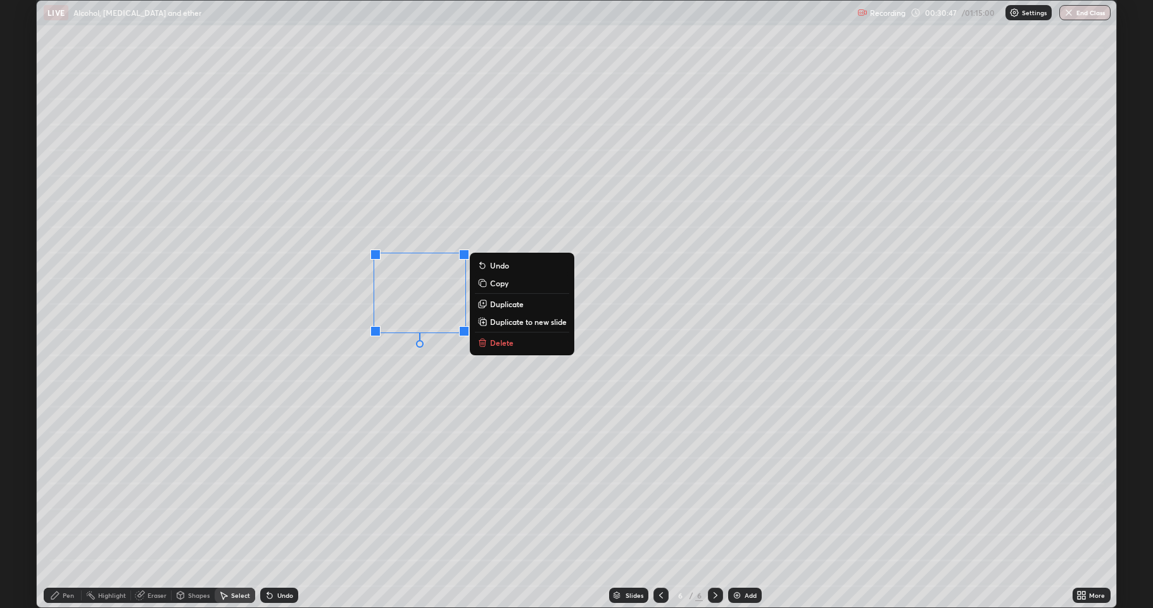
click at [495, 300] on p "Duplicate" at bounding box center [507, 304] width 34 height 10
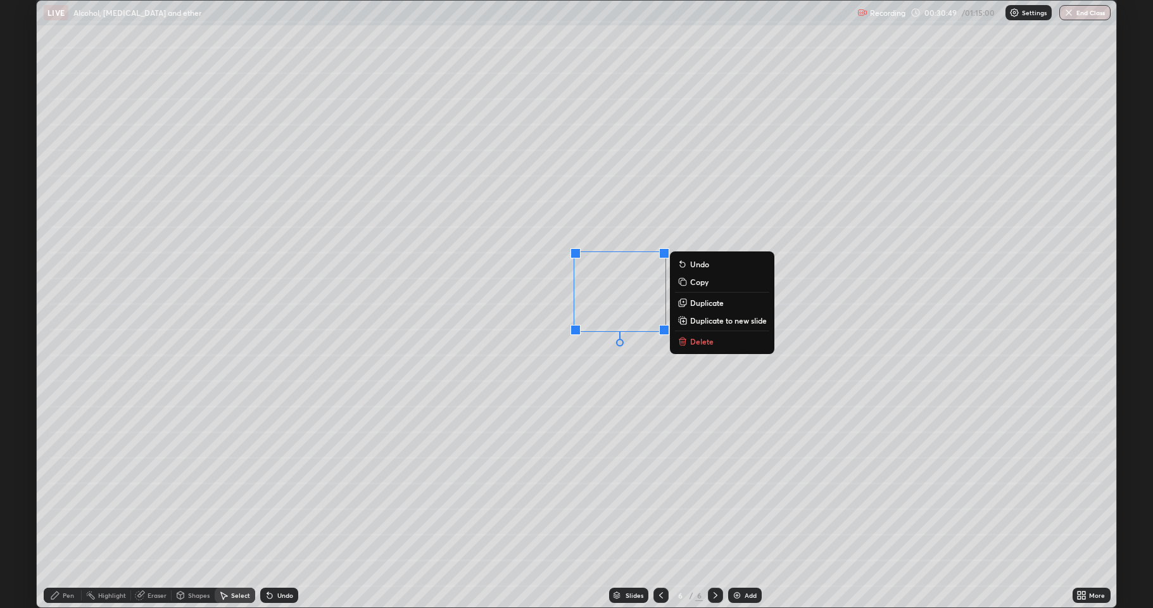
click at [66, 500] on div "Pen" at bounding box center [68, 595] width 11 height 6
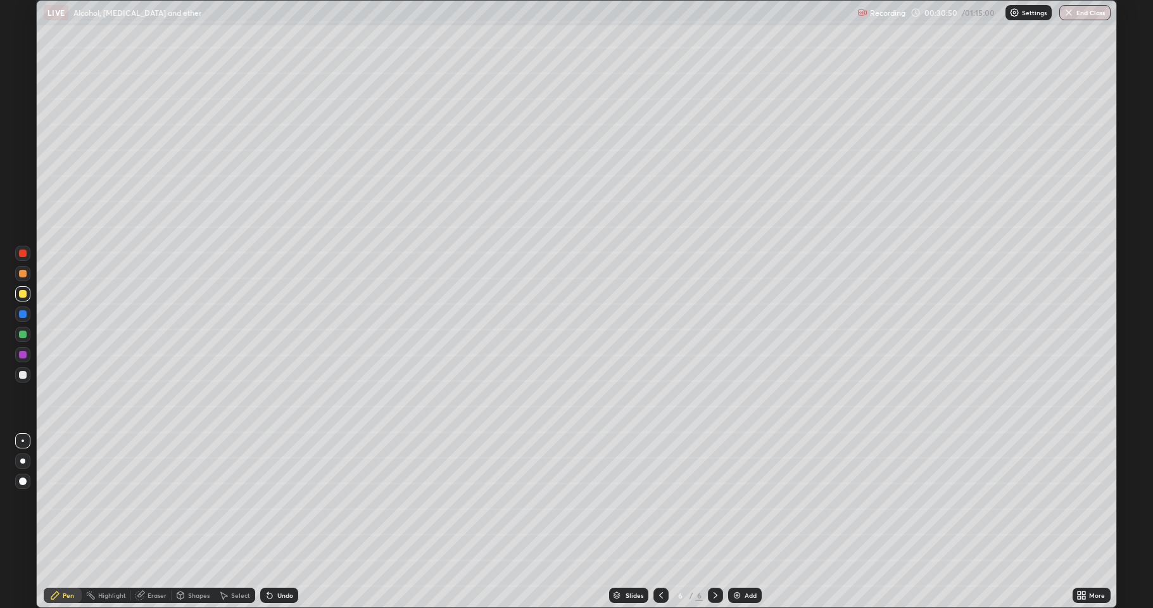
click at [19, 373] on div at bounding box center [23, 375] width 8 height 8
click at [198, 500] on div "Shapes" at bounding box center [199, 595] width 22 height 6
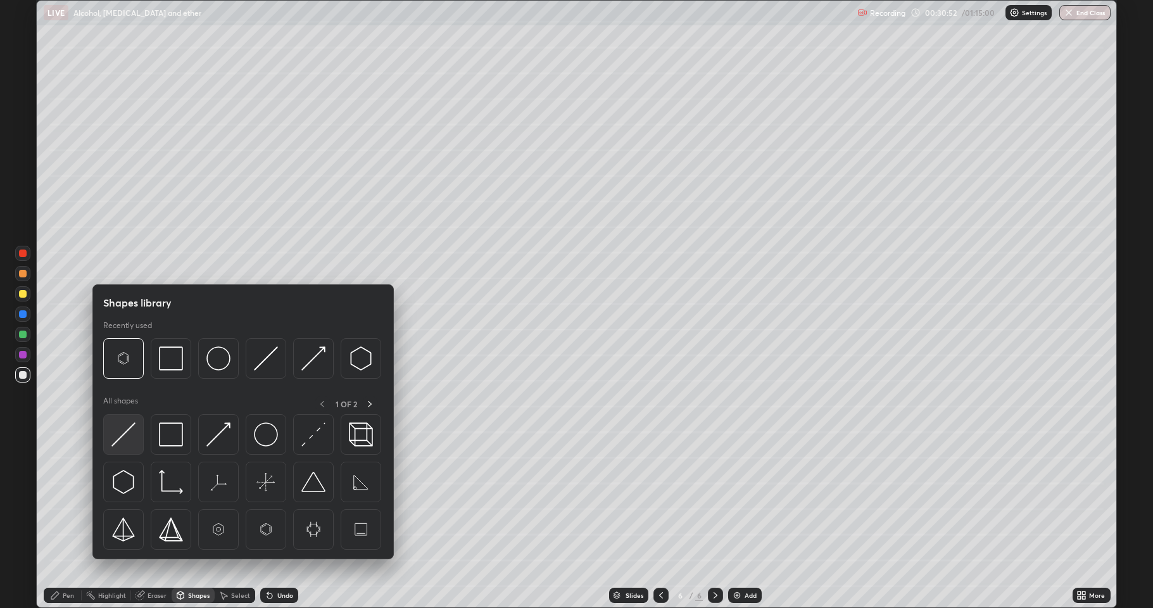
click at [131, 436] on img at bounding box center [123, 434] width 24 height 24
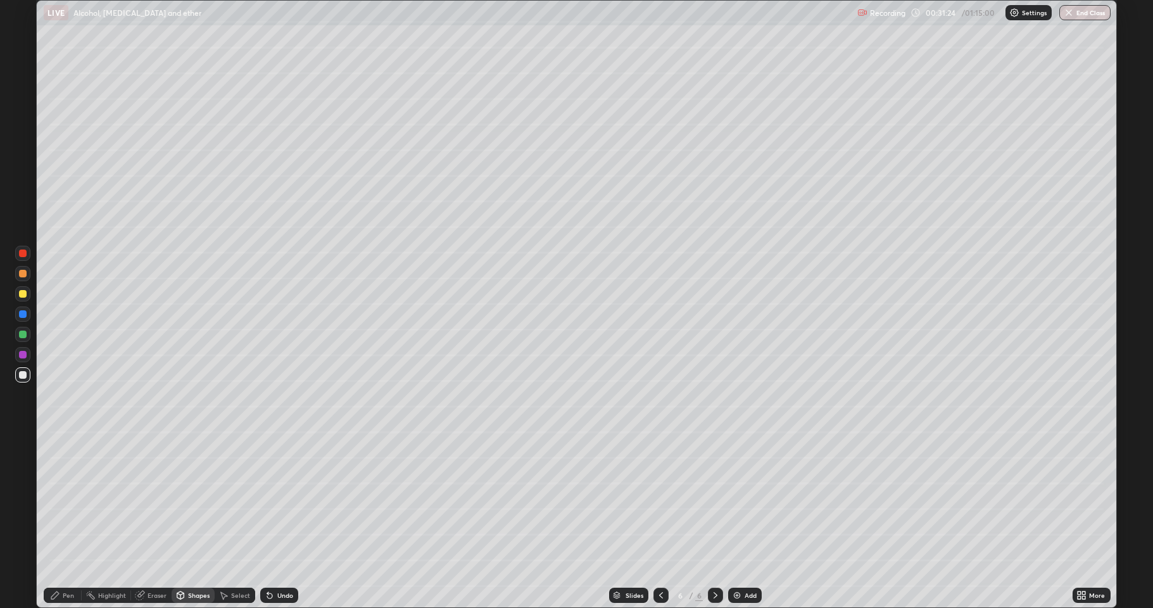
click at [202, 500] on div "Shapes" at bounding box center [199, 595] width 22 height 6
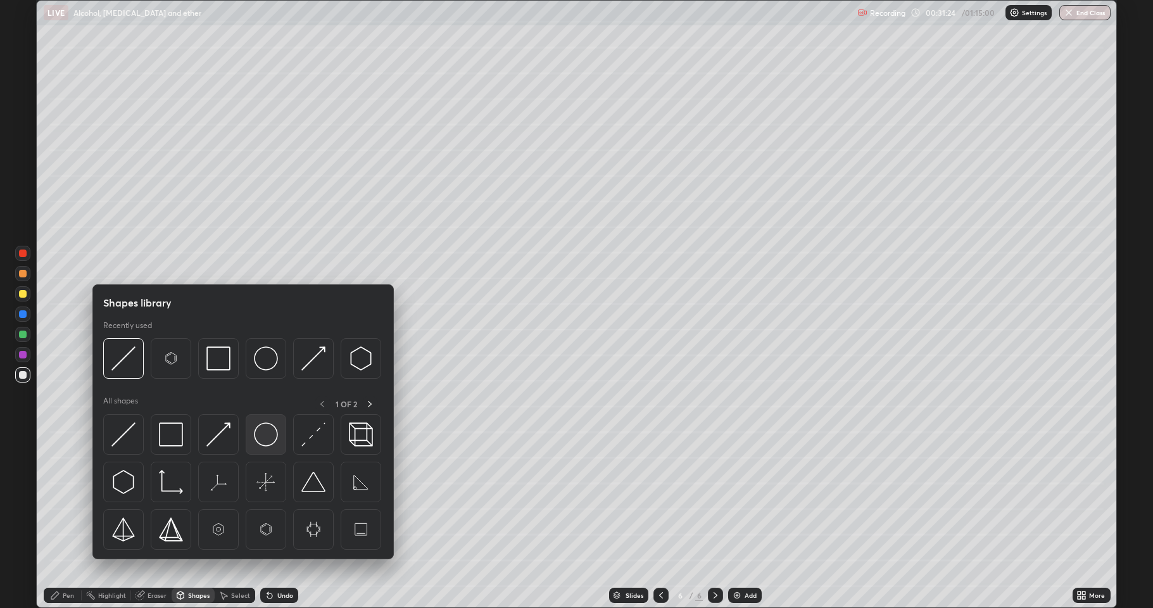
click at [263, 436] on img at bounding box center [266, 434] width 24 height 24
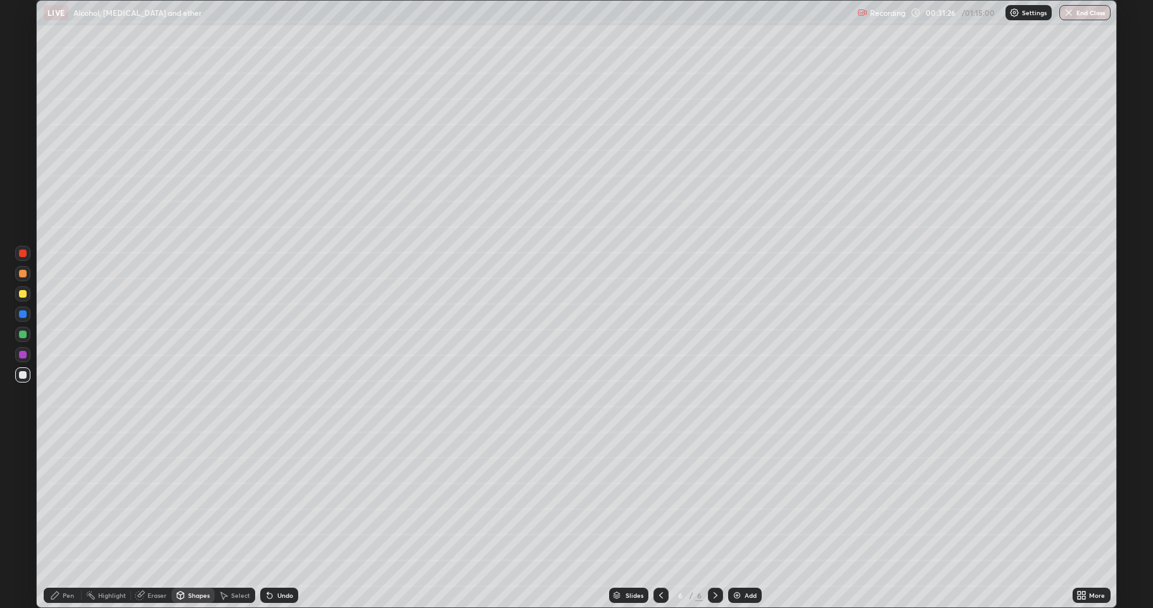
click at [23, 357] on div at bounding box center [23, 355] width 8 height 8
click at [21, 377] on div at bounding box center [23, 375] width 8 height 8
click at [287, 500] on div "Undo" at bounding box center [285, 595] width 16 height 6
click at [72, 500] on div "Pen" at bounding box center [68, 595] width 11 height 6
click at [22, 298] on div at bounding box center [22, 293] width 15 height 15
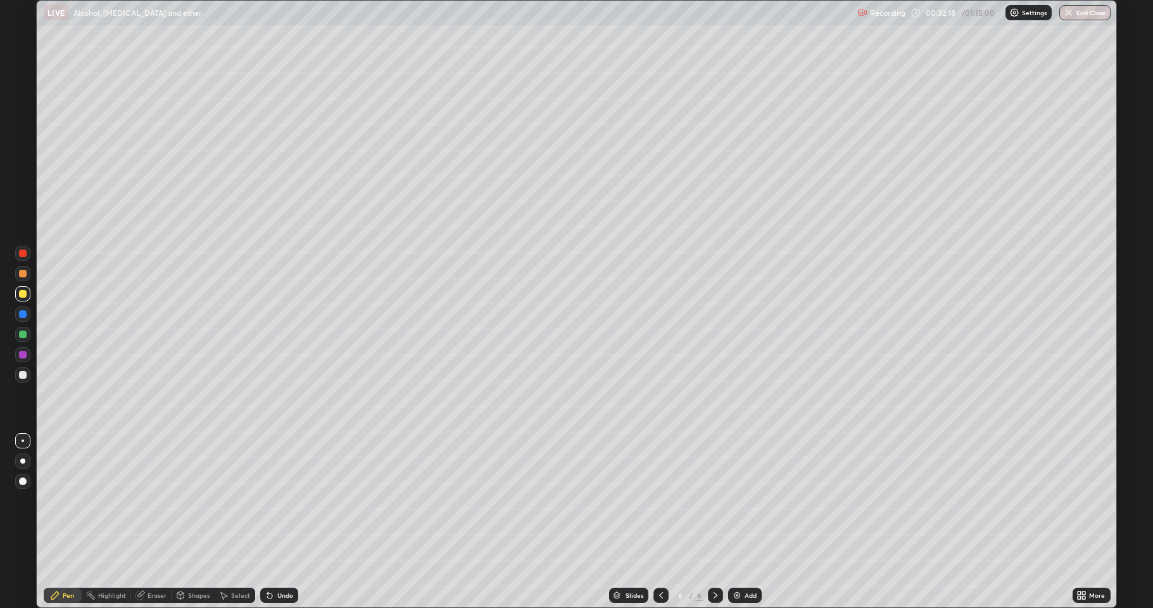
click at [25, 336] on div at bounding box center [23, 335] width 8 height 8
click at [25, 376] on div at bounding box center [23, 375] width 8 height 8
click at [25, 339] on div at bounding box center [22, 334] width 15 height 15
click at [23, 299] on div at bounding box center [22, 293] width 15 height 15
click at [28, 353] on div at bounding box center [22, 354] width 15 height 15
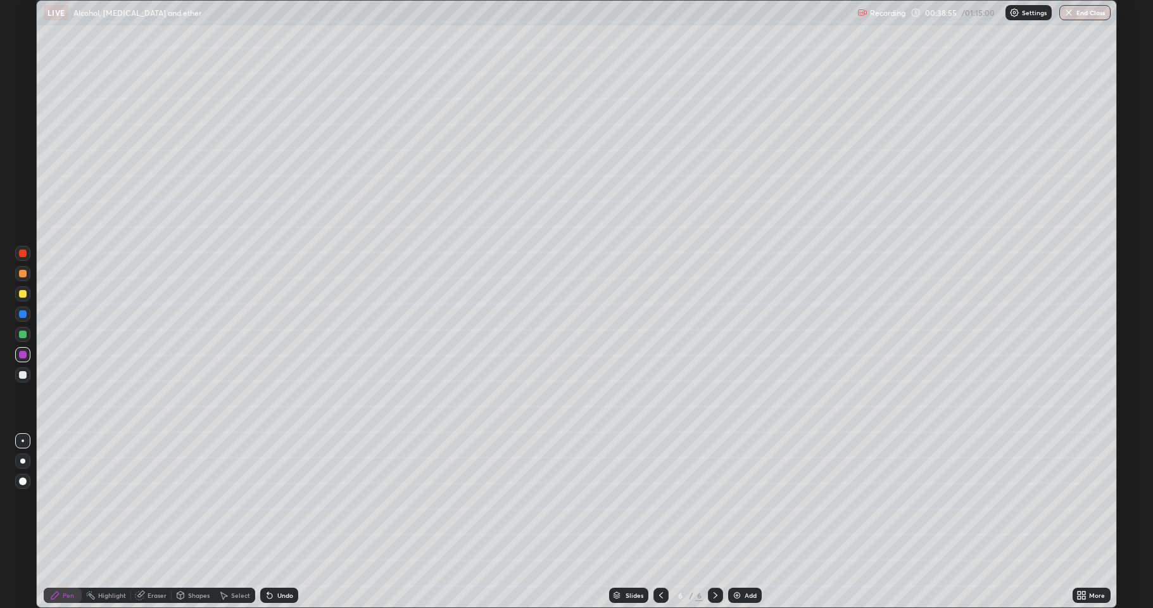
click at [733, 500] on img at bounding box center [737, 595] width 10 height 10
click at [20, 374] on div at bounding box center [23, 375] width 8 height 8
click at [20, 296] on div at bounding box center [23, 294] width 8 height 8
click at [20, 338] on div at bounding box center [23, 335] width 8 height 8
click at [22, 377] on div at bounding box center [23, 375] width 8 height 8
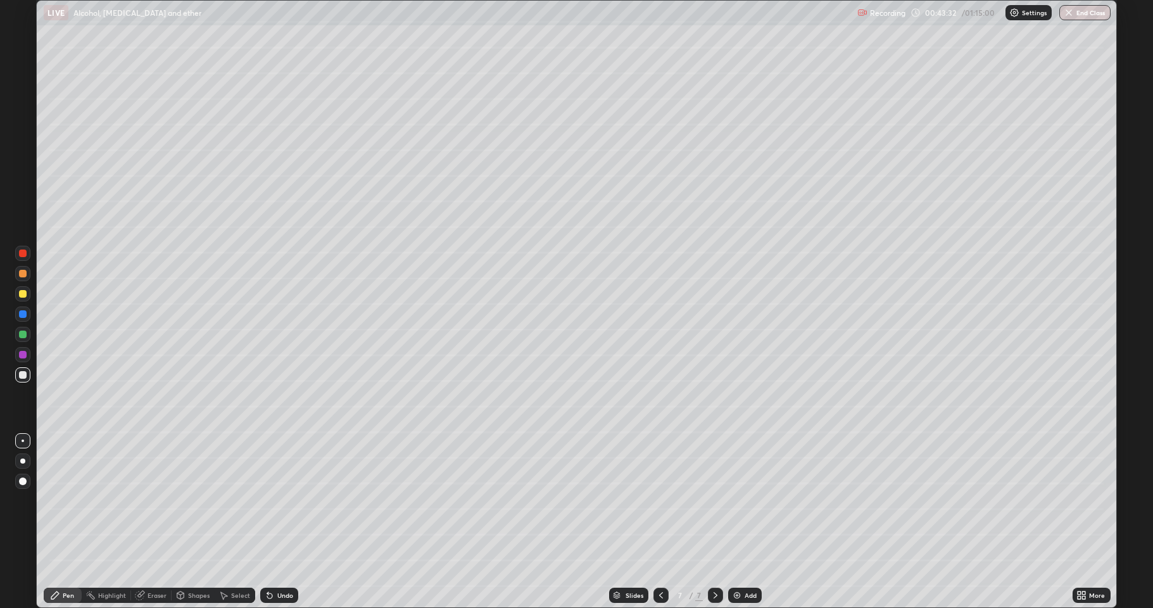
click at [23, 335] on div at bounding box center [23, 335] width 8 height 8
click at [24, 355] on div at bounding box center [23, 355] width 8 height 8
click at [660, 500] on icon at bounding box center [661, 595] width 10 height 10
click at [714, 500] on icon at bounding box center [716, 595] width 10 height 10
click at [712, 500] on icon at bounding box center [716, 595] width 10 height 10
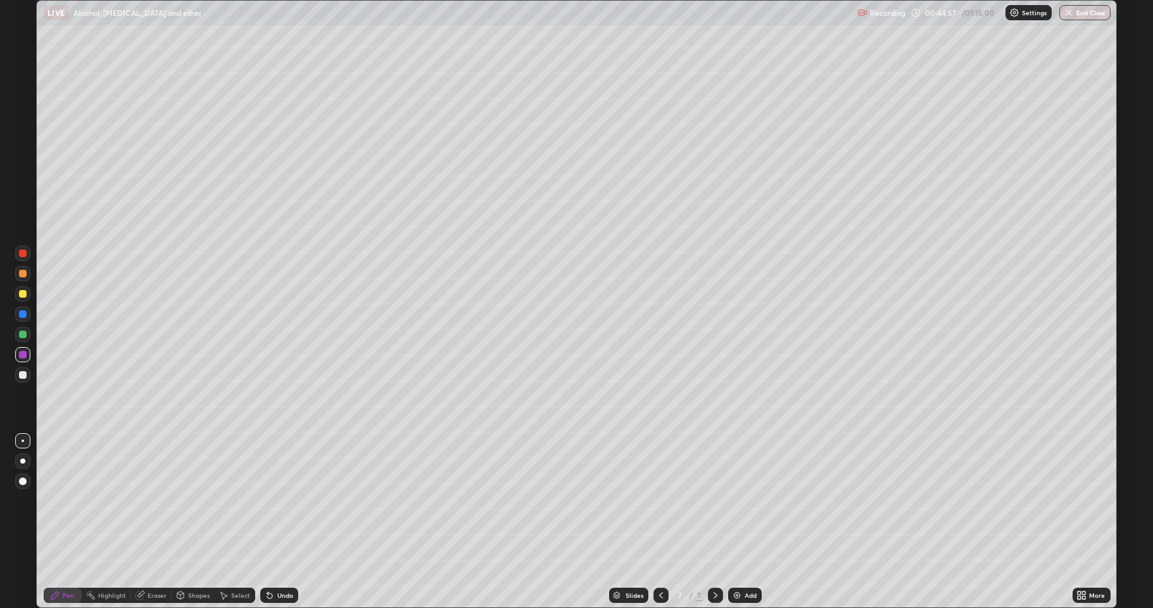
click at [735, 500] on img at bounding box center [737, 595] width 10 height 10
click at [23, 380] on div at bounding box center [22, 374] width 15 height 15
click at [23, 375] on div at bounding box center [23, 375] width 8 height 8
click at [21, 298] on div at bounding box center [22, 293] width 15 height 15
click at [23, 352] on div at bounding box center [23, 355] width 8 height 8
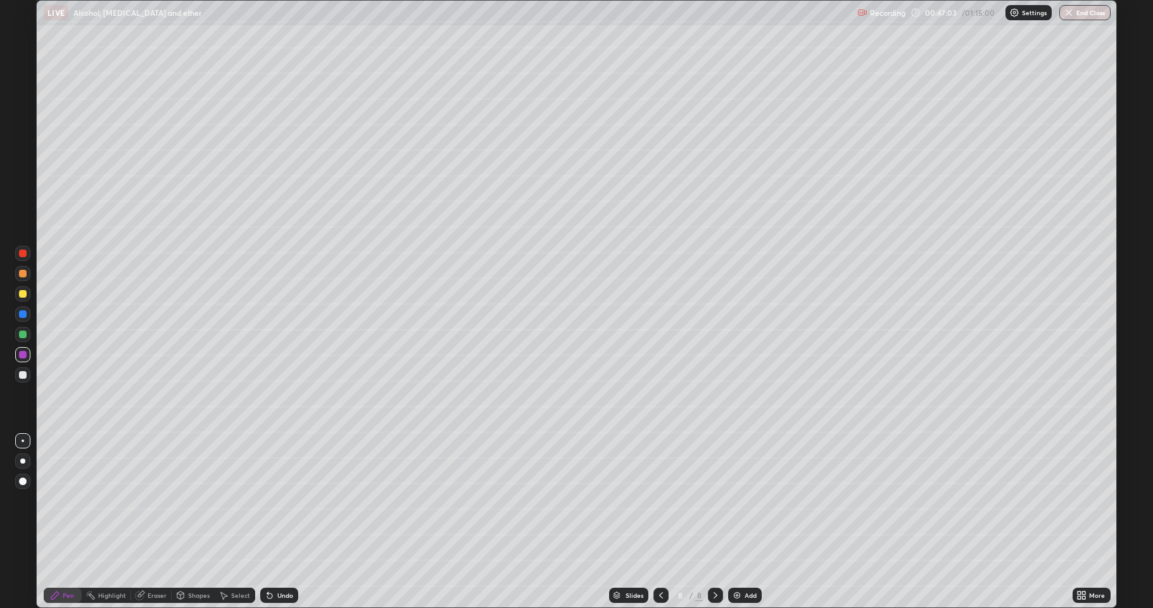
click at [22, 294] on div at bounding box center [23, 294] width 8 height 8
click at [258, 500] on div "Undo" at bounding box center [276, 595] width 43 height 25
click at [20, 334] on div at bounding box center [23, 335] width 8 height 8
click at [20, 378] on div at bounding box center [23, 375] width 8 height 8
click at [23, 296] on div at bounding box center [23, 294] width 8 height 8
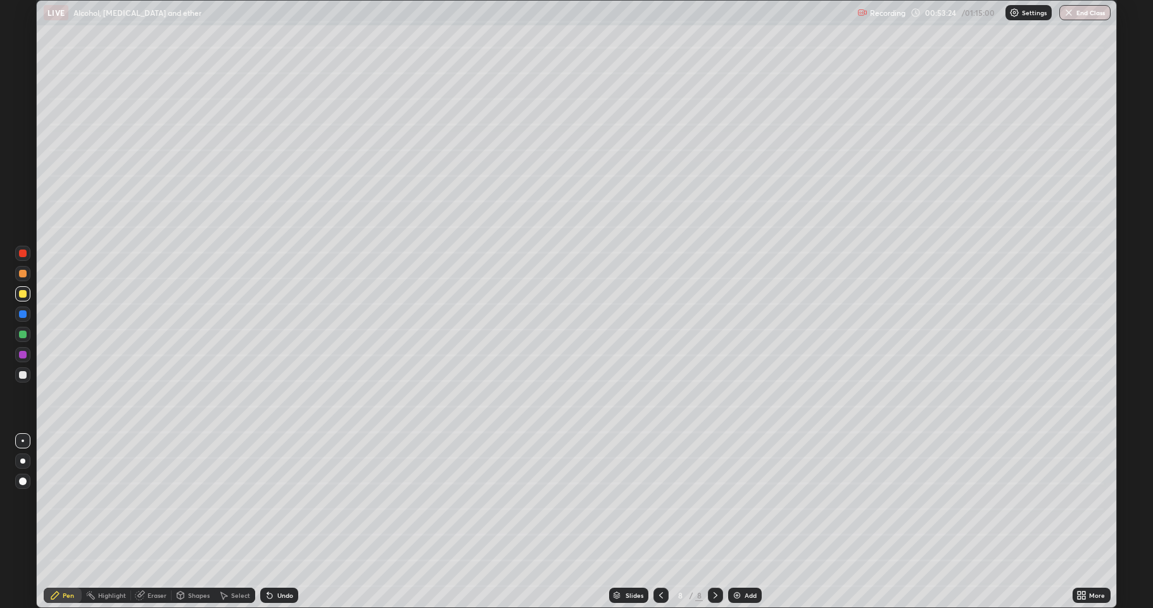
click at [737, 500] on img at bounding box center [737, 595] width 10 height 10
click at [26, 376] on div at bounding box center [23, 375] width 8 height 8
click at [23, 296] on div at bounding box center [23, 294] width 8 height 8
click at [730, 500] on div "Add" at bounding box center [745, 595] width 34 height 15
click at [23, 372] on div at bounding box center [23, 375] width 8 height 8
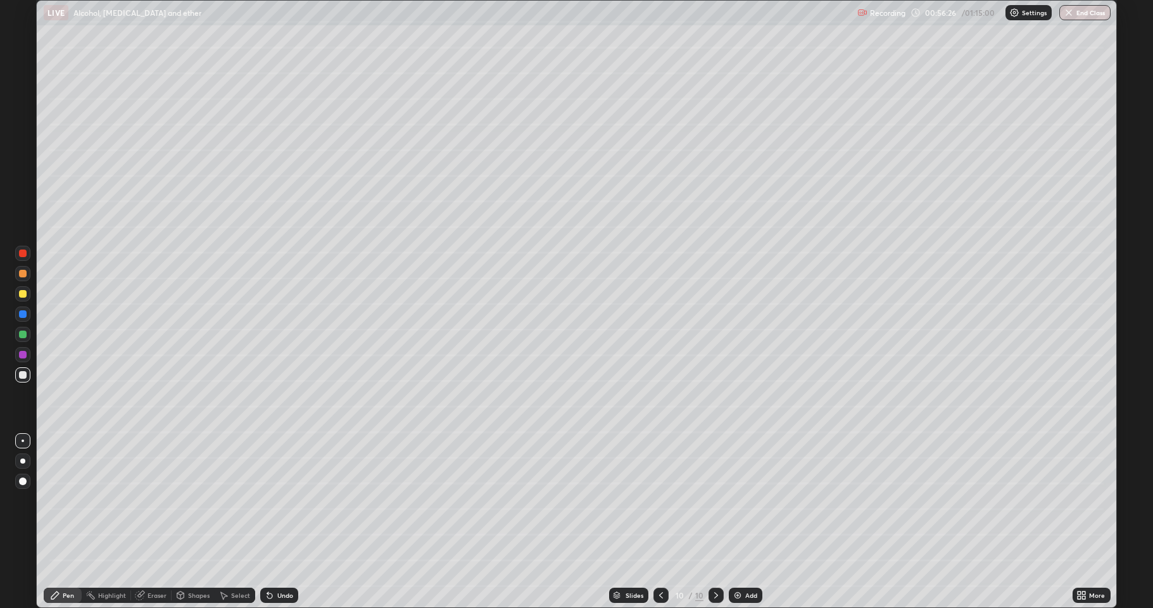
click at [23, 336] on div at bounding box center [23, 335] width 8 height 8
click at [24, 296] on div at bounding box center [23, 294] width 8 height 8
click at [659, 500] on icon at bounding box center [661, 595] width 10 height 10
click at [714, 500] on icon at bounding box center [716, 595] width 10 height 10
click at [26, 338] on div at bounding box center [22, 334] width 15 height 15
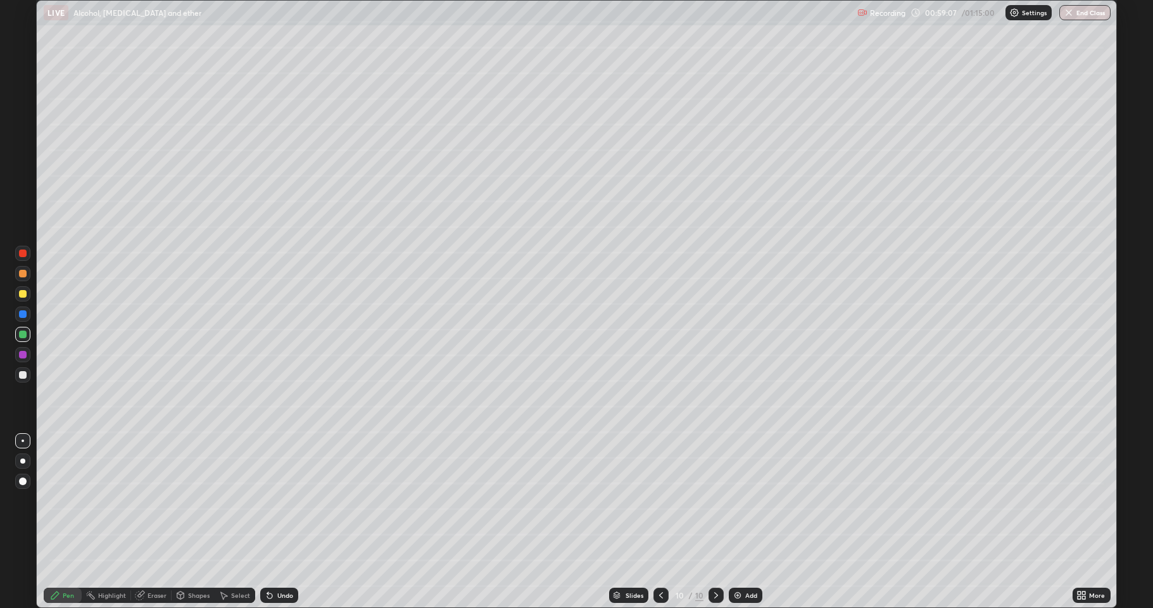
click at [280, 500] on div "Undo" at bounding box center [285, 595] width 16 height 6
click at [656, 500] on icon at bounding box center [661, 595] width 10 height 10
click at [236, 500] on div "Select" at bounding box center [235, 595] width 41 height 15
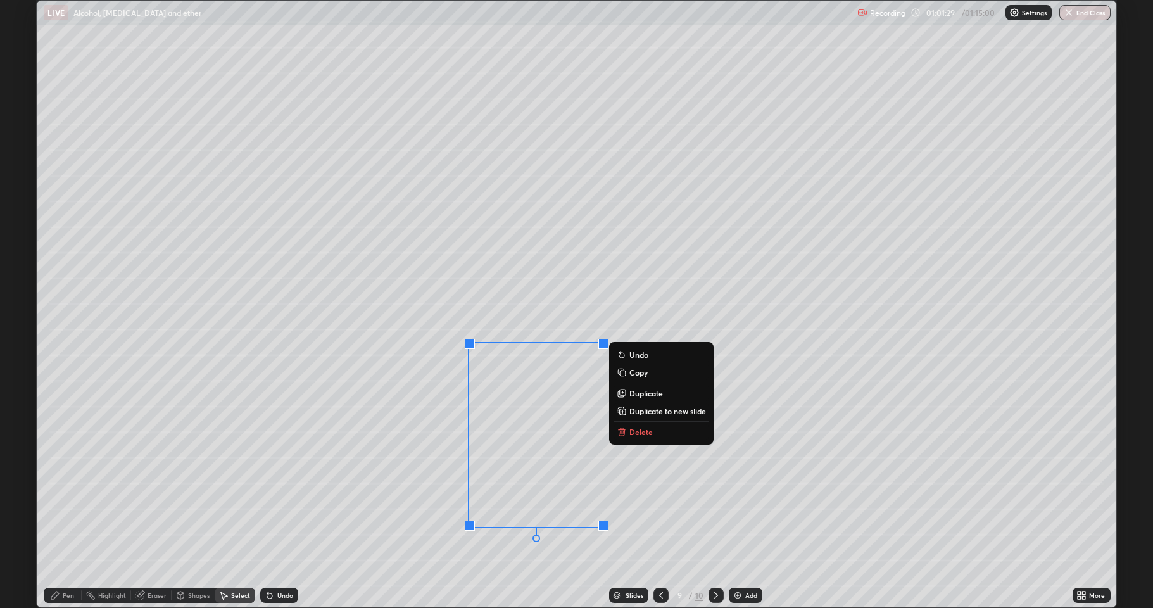
click at [509, 500] on div "0 ° Undo Copy Duplicate Duplicate to new slide Delete" at bounding box center [577, 304] width 1080 height 607
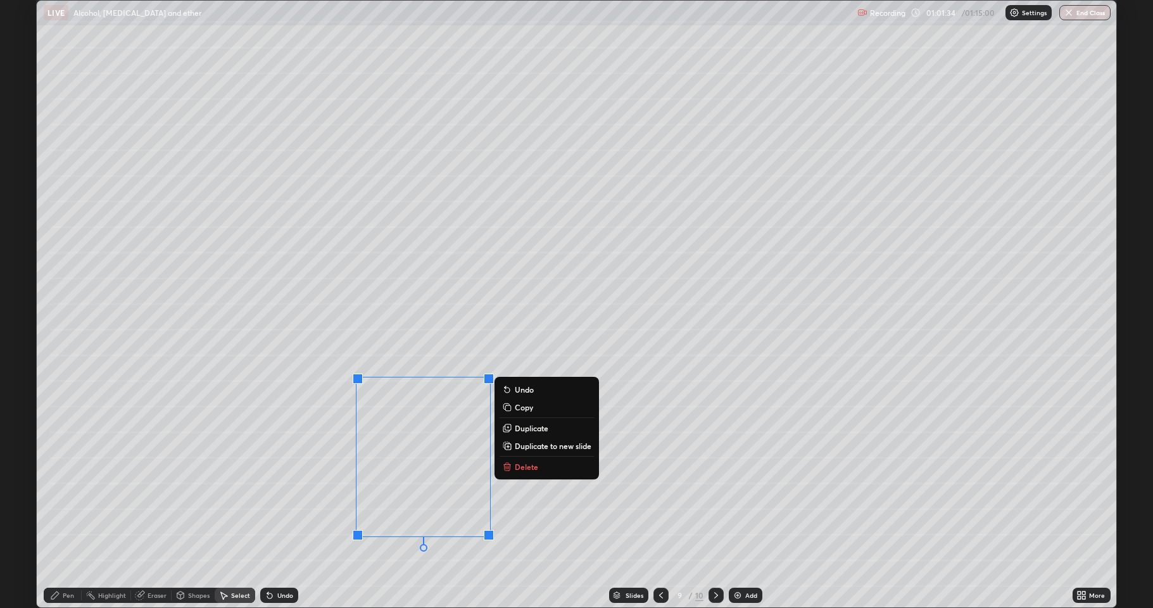
click at [327, 500] on div "0 ° Undo Copy Duplicate Duplicate to new slide Delete" at bounding box center [577, 304] width 1080 height 607
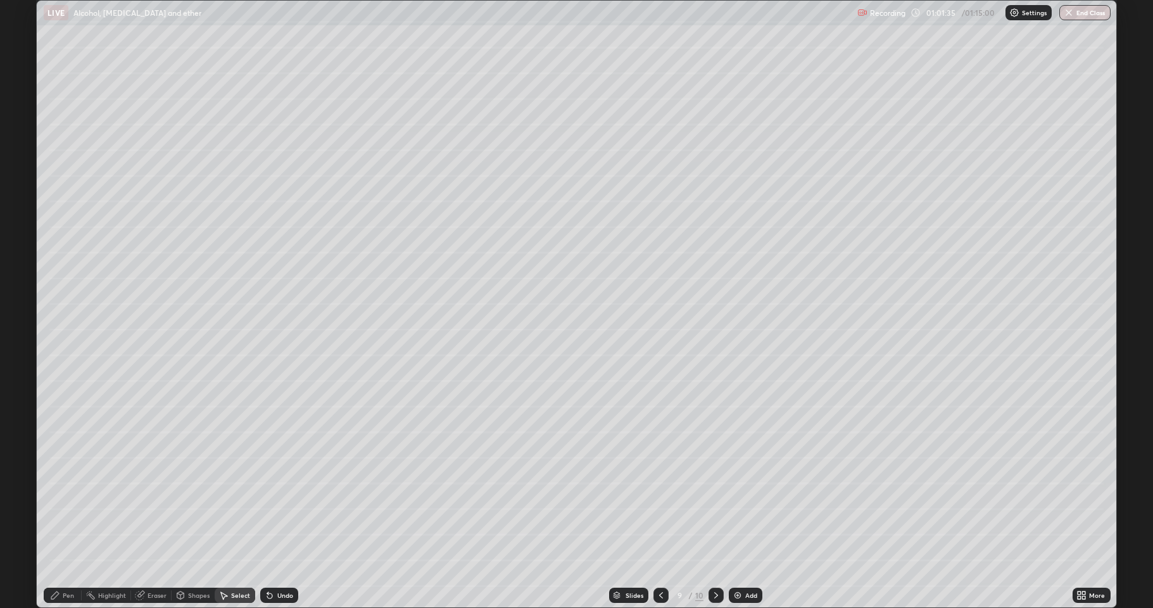
click at [70, 500] on div "Pen" at bounding box center [68, 595] width 11 height 6
click at [155, 500] on div "Eraser" at bounding box center [157, 595] width 19 height 6
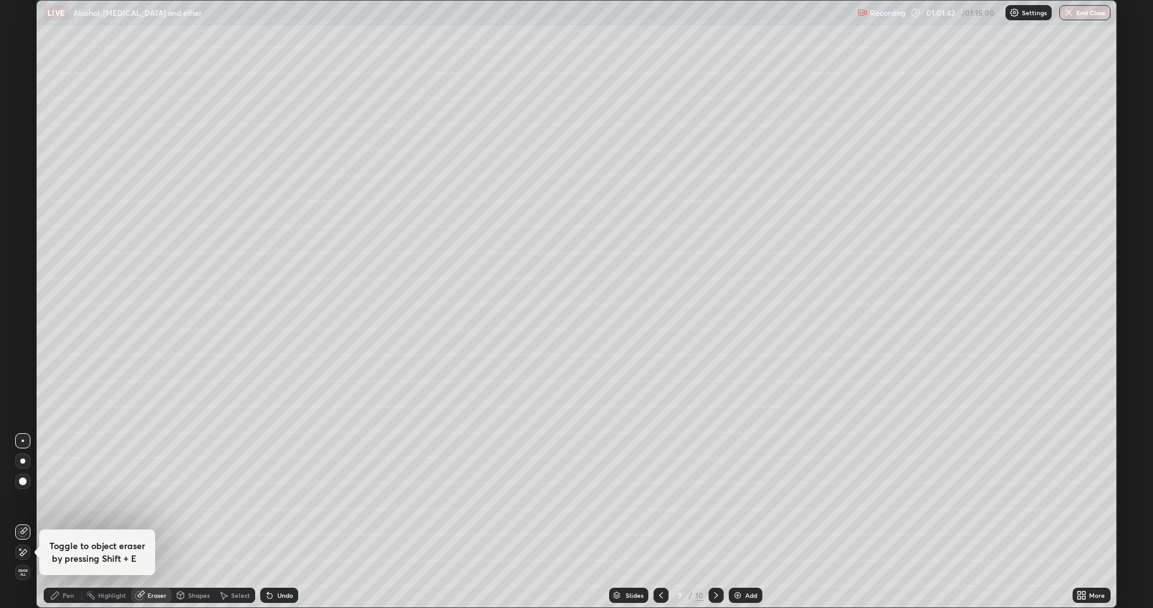
click at [59, 500] on icon at bounding box center [55, 595] width 10 height 10
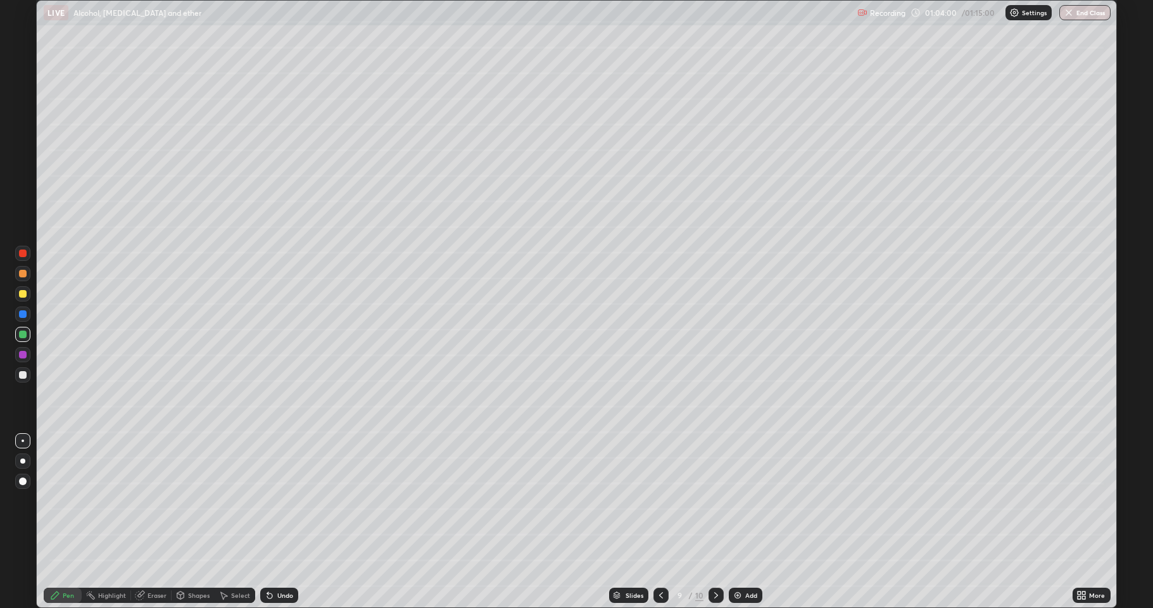
click at [714, 500] on icon at bounding box center [716, 595] width 4 height 6
click at [23, 376] on div at bounding box center [23, 375] width 8 height 8
click at [654, 500] on div at bounding box center [661, 595] width 15 height 15
click at [721, 500] on div at bounding box center [716, 595] width 15 height 15
click at [22, 295] on div at bounding box center [23, 294] width 8 height 8
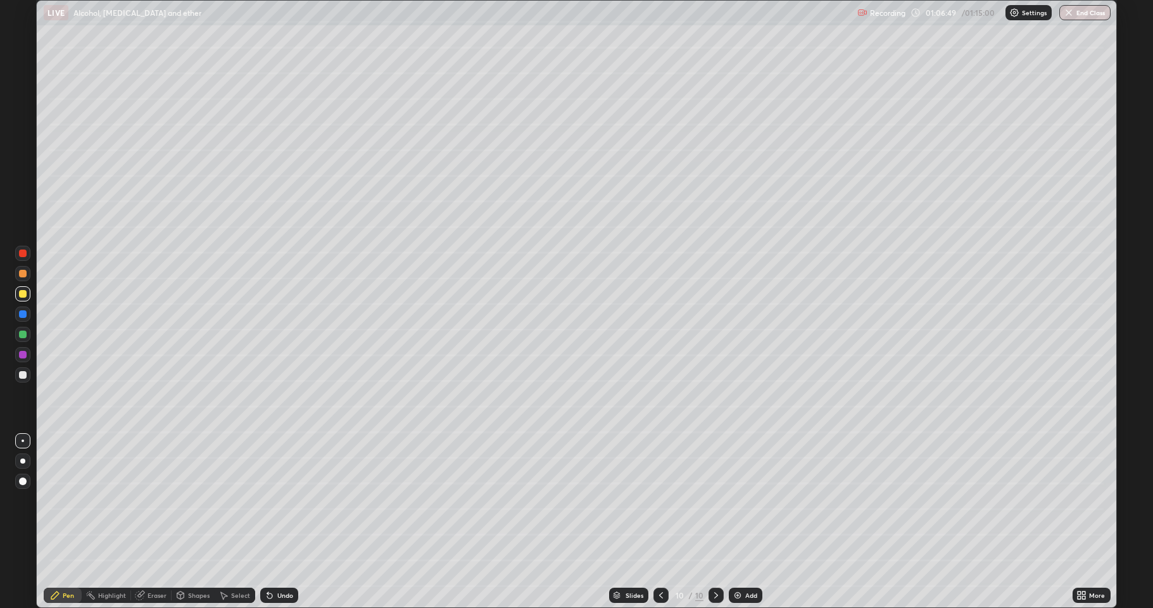
click at [23, 296] on div at bounding box center [23, 294] width 8 height 8
click at [23, 377] on div at bounding box center [23, 375] width 8 height 8
click at [24, 294] on div at bounding box center [23, 294] width 8 height 8
click at [22, 332] on div at bounding box center [23, 335] width 8 height 8
click at [24, 377] on div at bounding box center [23, 375] width 8 height 8
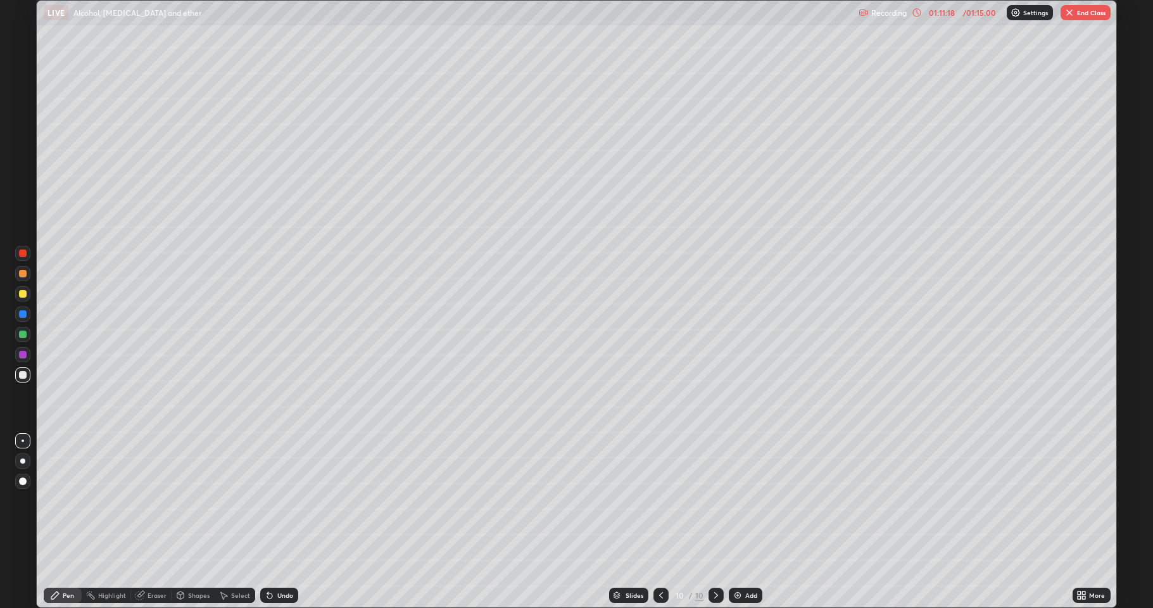
click at [719, 500] on icon at bounding box center [716, 595] width 10 height 10
click at [736, 500] on img at bounding box center [738, 595] width 10 height 10
click at [23, 296] on div at bounding box center [23, 294] width 8 height 8
click at [27, 377] on div at bounding box center [22, 374] width 15 height 15
click at [916, 13] on icon at bounding box center [917, 12] width 2 height 4
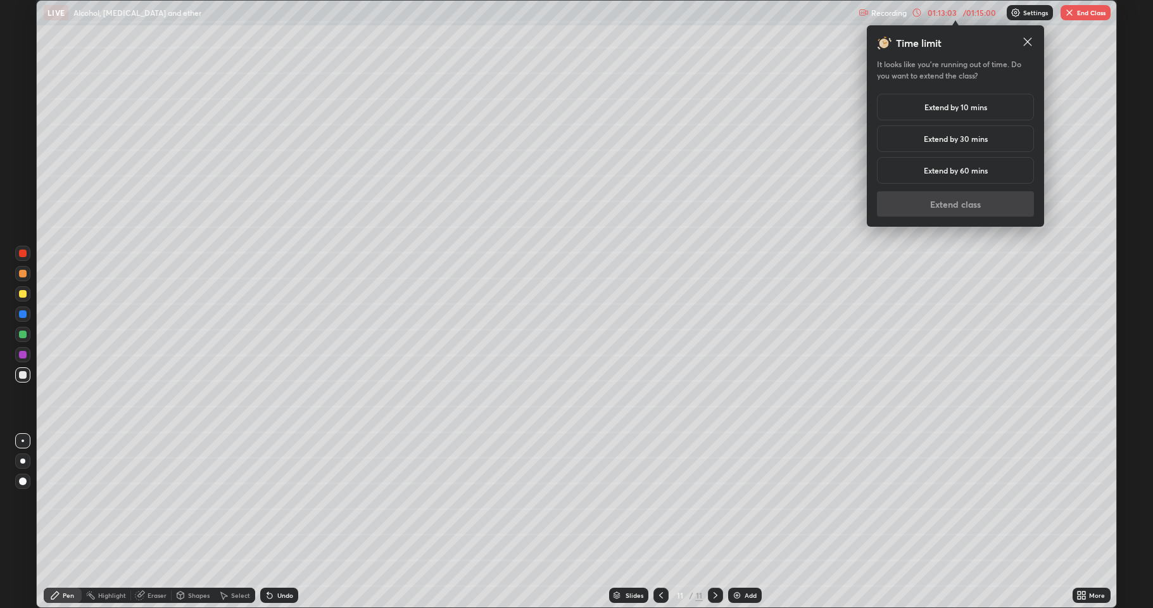
click at [927, 106] on h5 "Extend by 10 mins" at bounding box center [956, 106] width 63 height 11
click at [932, 204] on button "Extend class" at bounding box center [955, 203] width 157 height 25
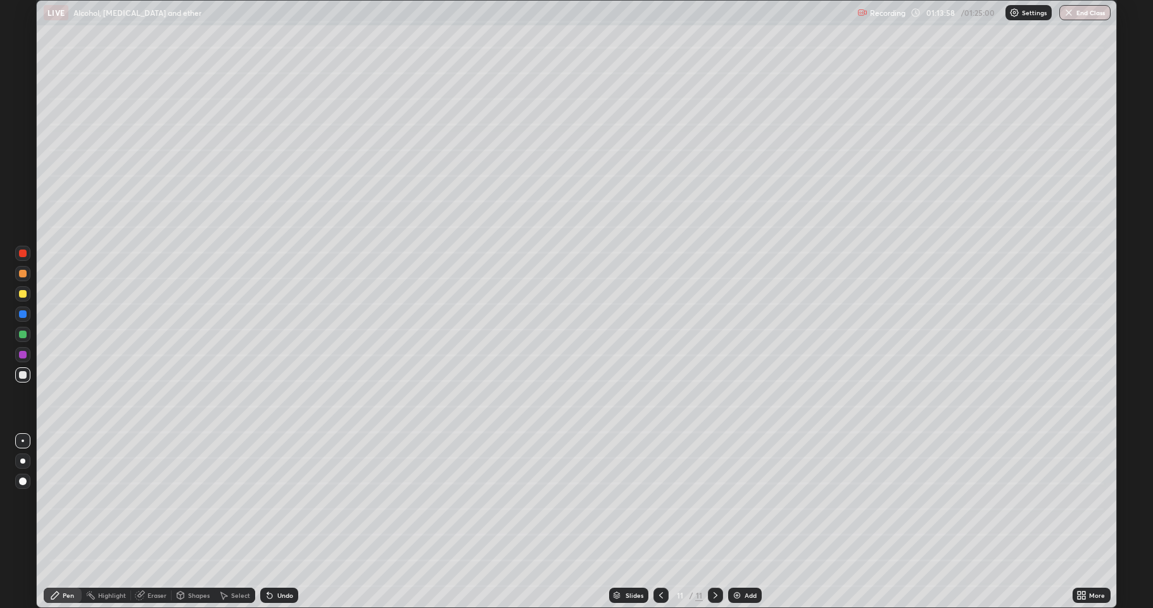
click at [25, 296] on div at bounding box center [23, 294] width 8 height 8
click at [24, 314] on div at bounding box center [23, 314] width 8 height 8
click at [23, 372] on div at bounding box center [23, 375] width 8 height 8
click at [25, 338] on div at bounding box center [22, 334] width 15 height 15
click at [21, 377] on div at bounding box center [23, 375] width 8 height 8
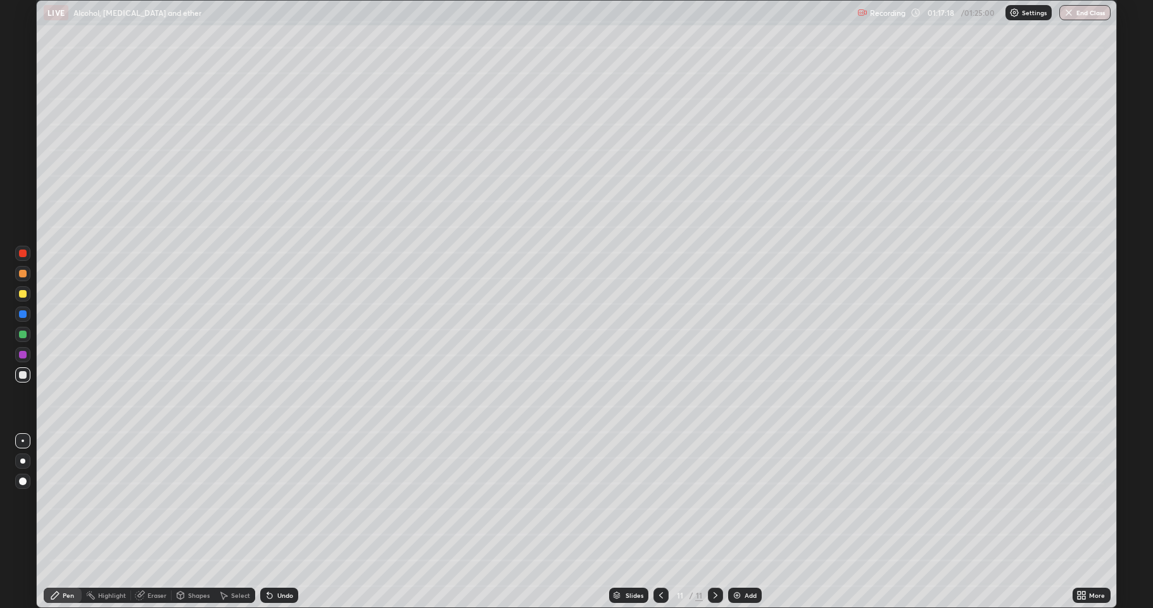
click at [196, 500] on div "Shapes" at bounding box center [199, 595] width 22 height 6
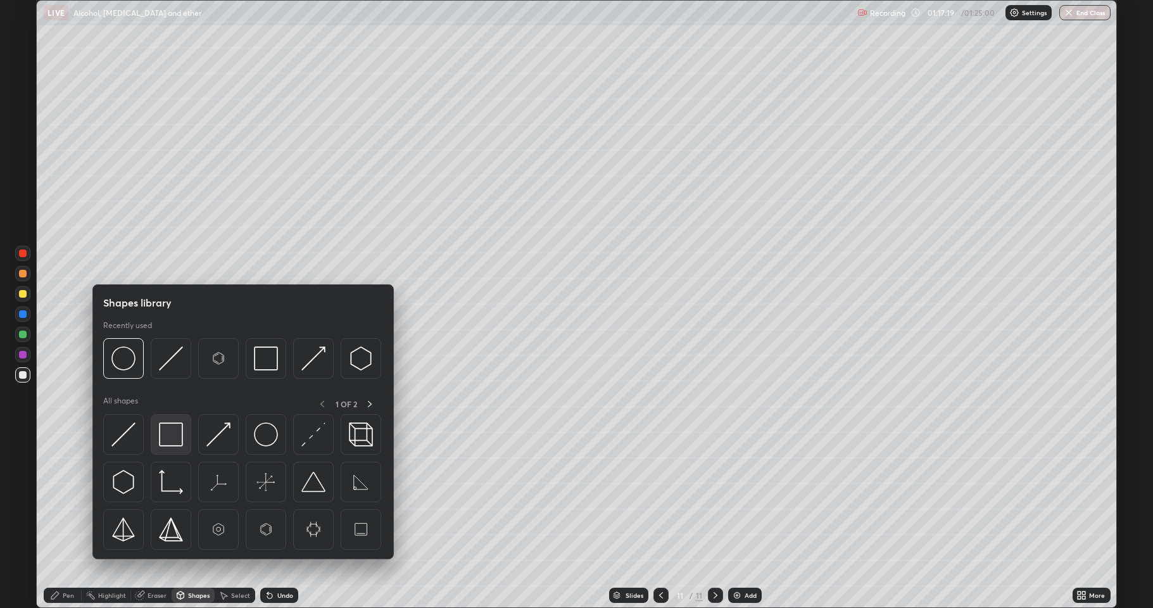
click at [177, 443] on img at bounding box center [171, 434] width 24 height 24
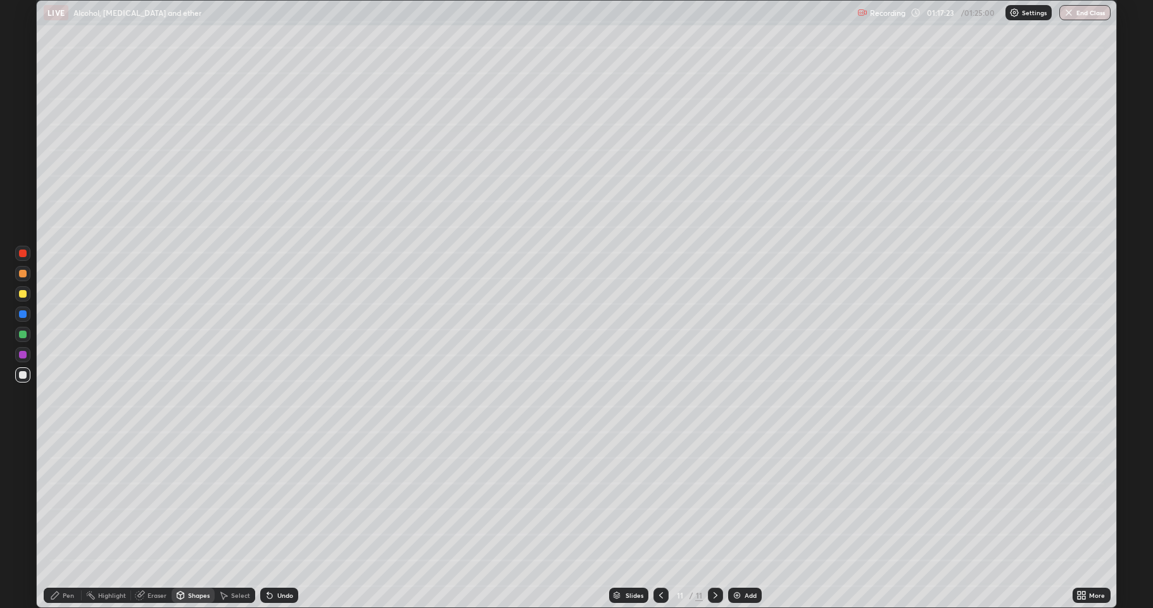
click at [72, 500] on div "Pen" at bounding box center [63, 595] width 38 height 15
click at [23, 297] on div at bounding box center [23, 294] width 8 height 8
click at [1068, 16] on img "button" at bounding box center [1069, 13] width 10 height 10
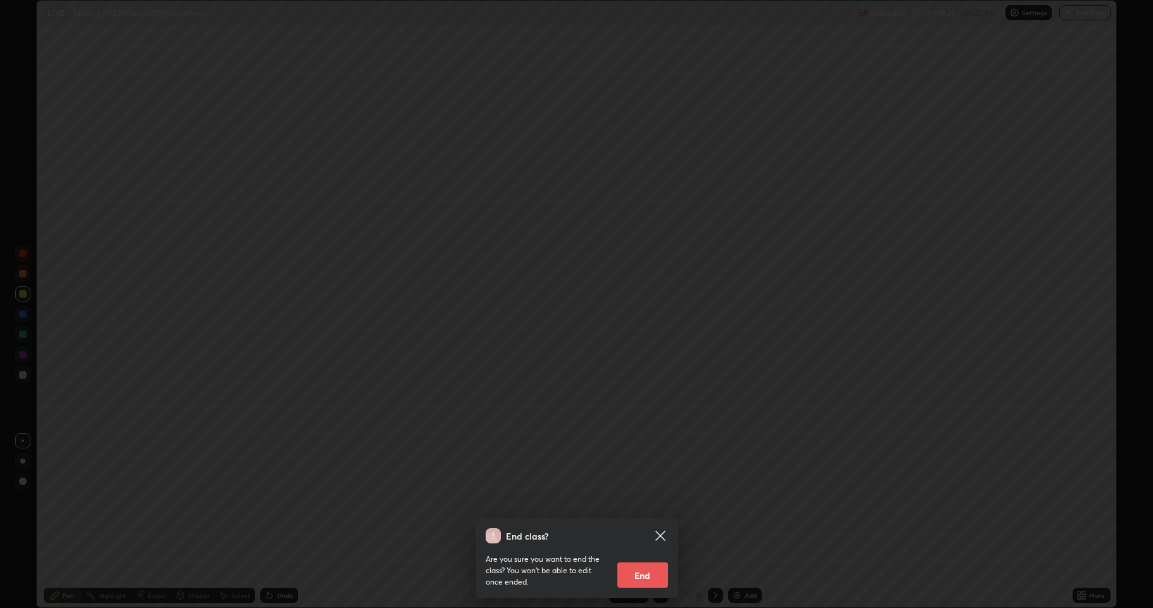
click at [659, 500] on icon at bounding box center [659, 535] width 9 height 9
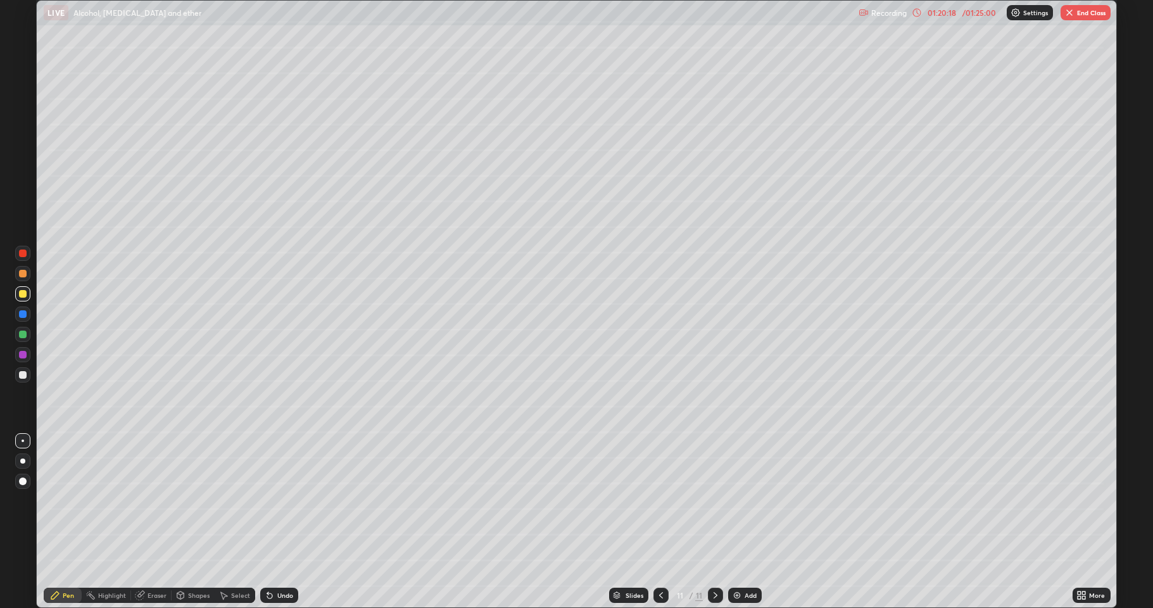
click at [657, 500] on div at bounding box center [661, 595] width 15 height 25
click at [662, 500] on icon at bounding box center [661, 595] width 10 height 10
click at [714, 500] on icon at bounding box center [716, 595] width 10 height 10
click at [1081, 16] on button "End Class" at bounding box center [1086, 12] width 50 height 15
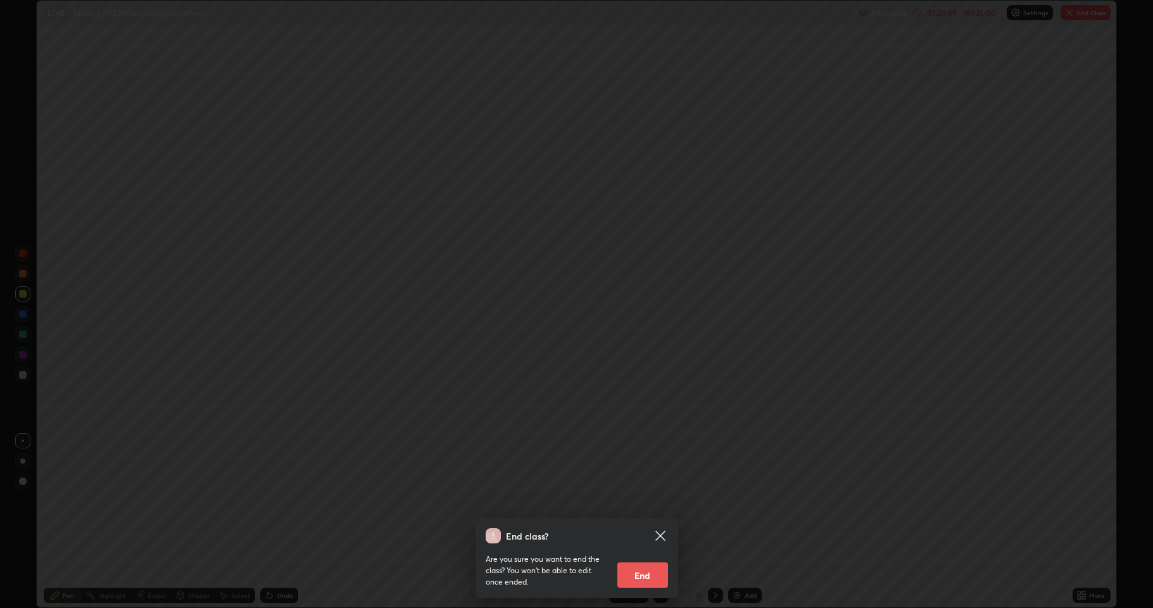
click at [651, 500] on button "End" at bounding box center [642, 574] width 51 height 25
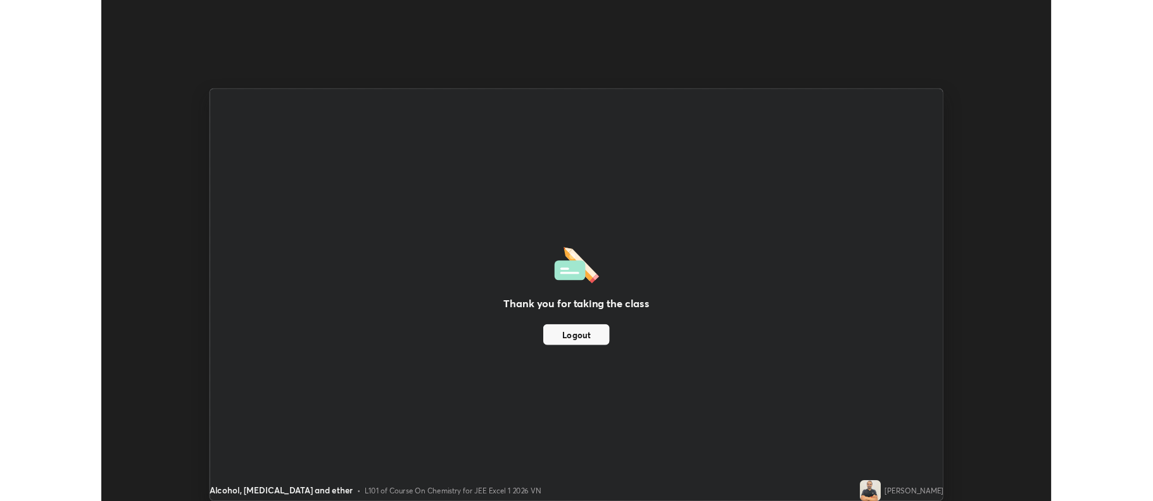
scroll to position [62828, 62176]
